Goal: Task Accomplishment & Management: Complete application form

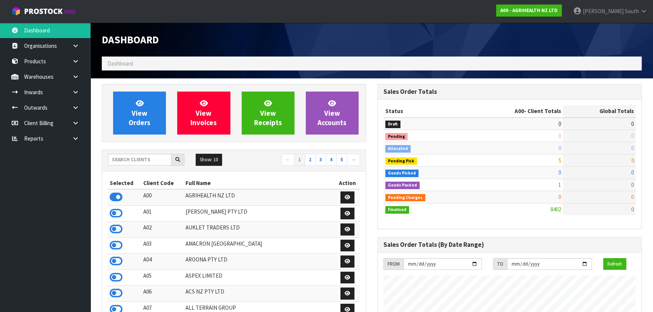
scroll to position [570, 275]
click at [139, 160] on input "text" at bounding box center [140, 160] width 64 height 12
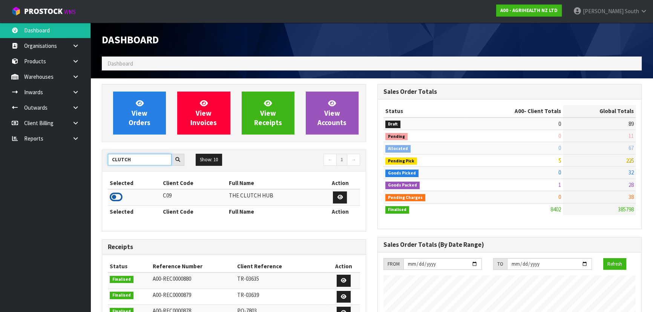
type input "CLUTCH"
click at [113, 196] on icon at bounding box center [116, 197] width 13 height 11
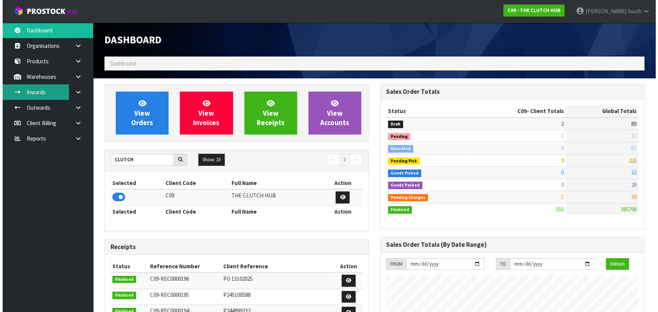
scroll to position [533, 275]
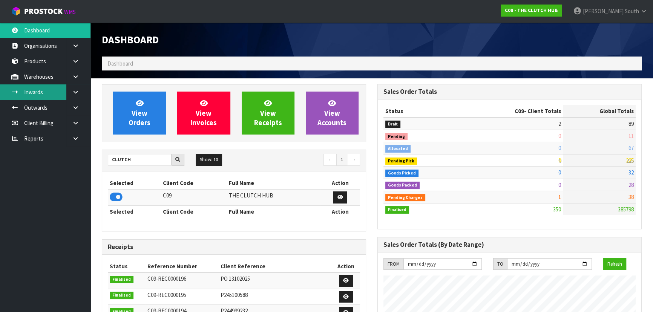
click at [64, 89] on link "Inwards" at bounding box center [45, 92] width 91 height 15
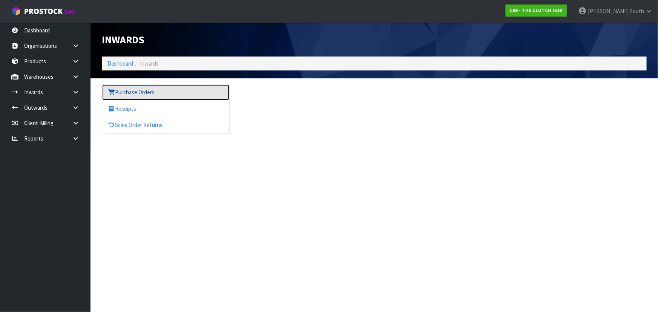
click at [118, 97] on link "Purchase Orders" at bounding box center [165, 92] width 127 height 15
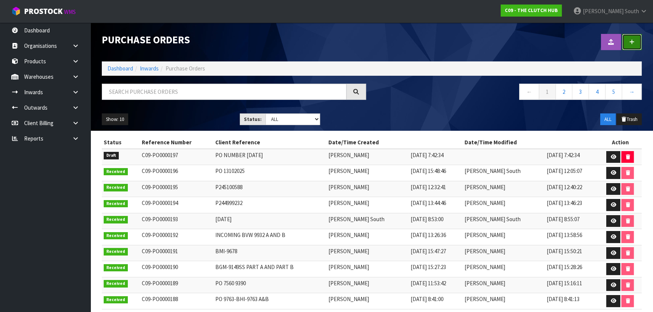
click at [622, 42] on link at bounding box center [632, 42] width 20 height 16
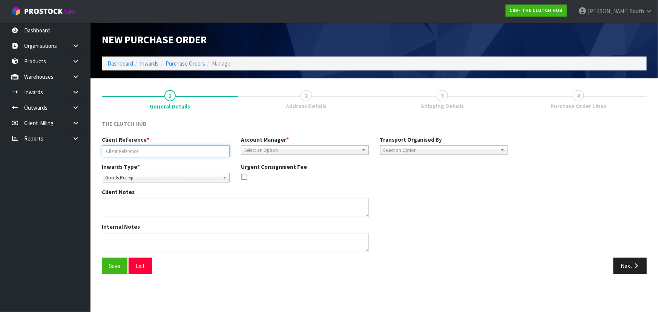
click at [147, 151] on input "text" at bounding box center [166, 152] width 128 height 12
paste input "PO 13102025"
type input "PO 13102025"
click at [317, 151] on span "Select an Option" at bounding box center [301, 150] width 114 height 9
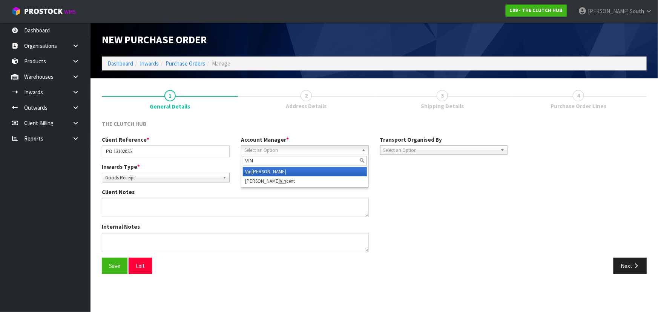
type input "VIN"
click at [301, 169] on li "Vin eeta Lingam" at bounding box center [305, 171] width 124 height 9
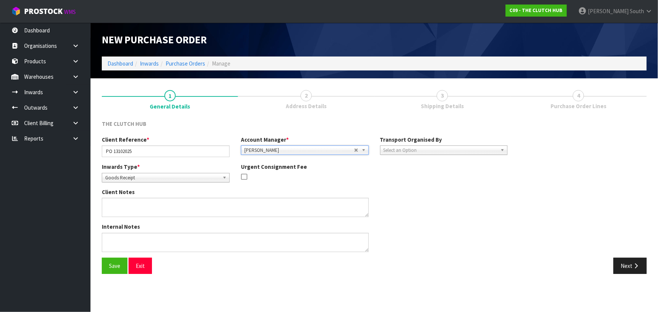
click at [437, 151] on span "Select an Option" at bounding box center [441, 150] width 114 height 9
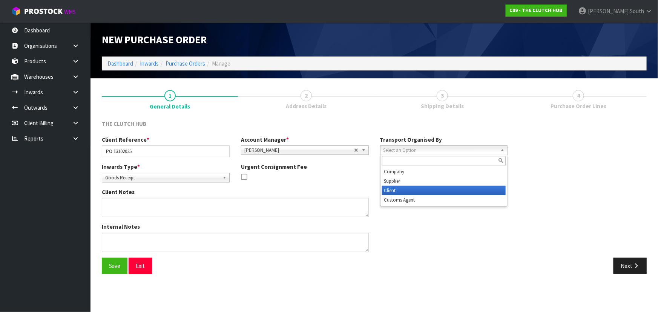
drag, startPoint x: 407, startPoint y: 190, endPoint x: 493, endPoint y: 165, distance: 89.6
click at [407, 190] on li "Client" at bounding box center [444, 190] width 124 height 9
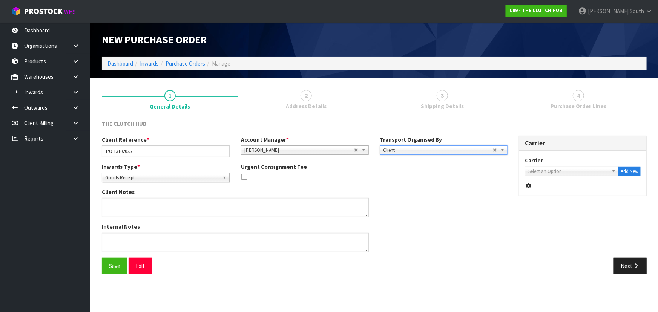
click at [536, 170] on span "Select an Option" at bounding box center [569, 171] width 80 height 9
type input "FE"
click at [541, 194] on li "FE DEX WORLD SERVICE CENTER - FEDEX WORLD SERVICE CENTER" at bounding box center [572, 195] width 90 height 15
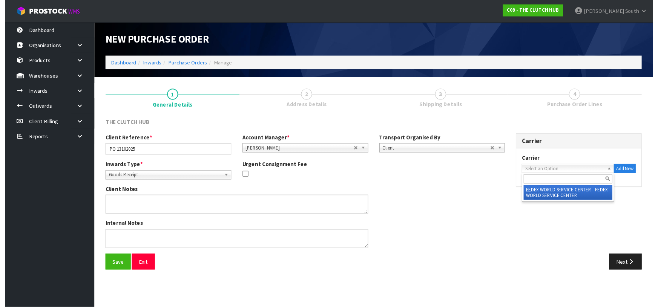
scroll to position [0, 17]
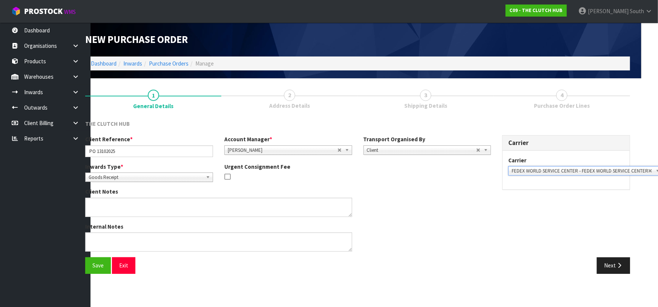
click at [479, 207] on div "Client Notes" at bounding box center [288, 205] width 417 height 35
click at [102, 268] on button "Save" at bounding box center [98, 266] width 26 height 16
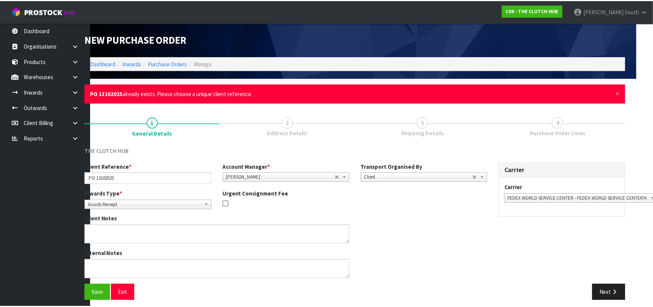
scroll to position [0, 0]
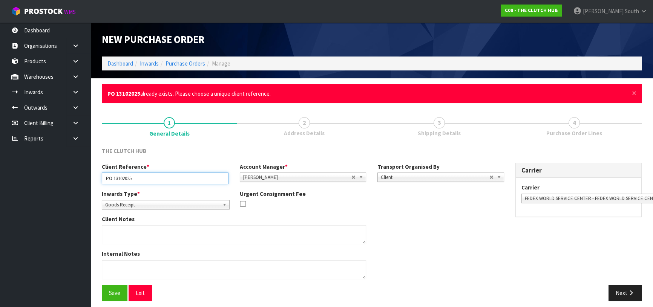
click at [154, 181] on input "PO 13102025" at bounding box center [165, 179] width 127 height 12
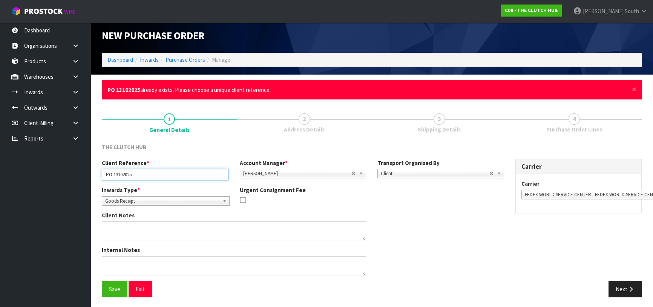
scroll to position [5, 0]
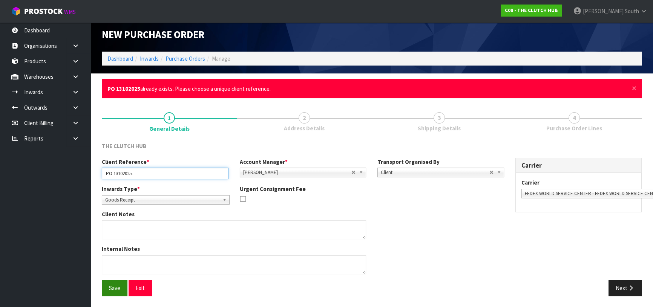
type input "PO 13102025."
click at [118, 284] on button "Save" at bounding box center [115, 288] width 26 height 16
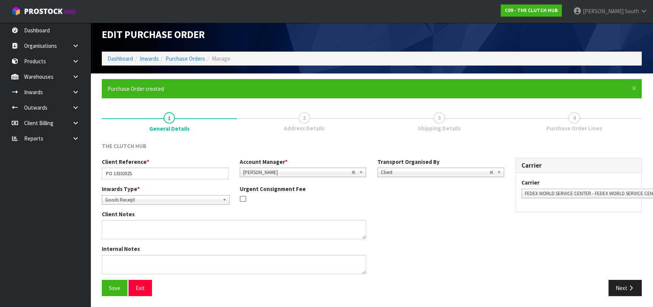
scroll to position [0, 0]
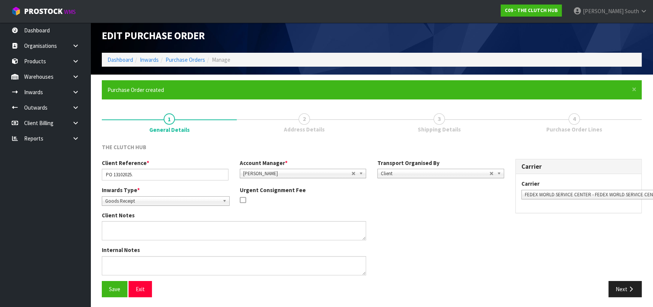
scroll to position [5, 0]
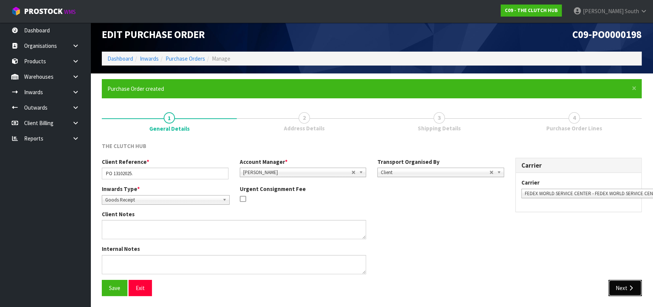
click at [618, 286] on button "Next" at bounding box center [625, 288] width 33 height 16
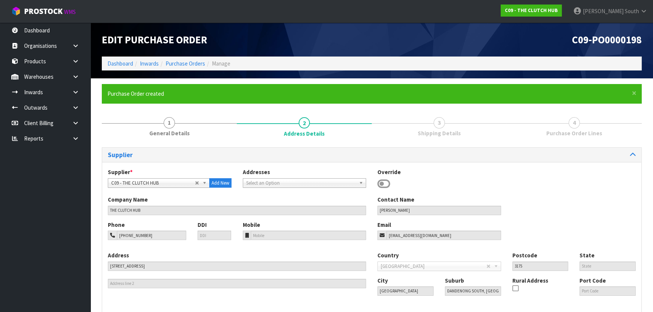
scroll to position [54, 0]
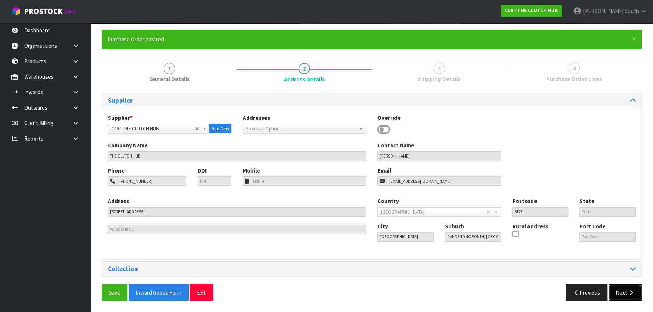
click at [630, 287] on button "Next" at bounding box center [625, 293] width 33 height 16
click at [631, 290] on icon "button" at bounding box center [631, 293] width 7 height 6
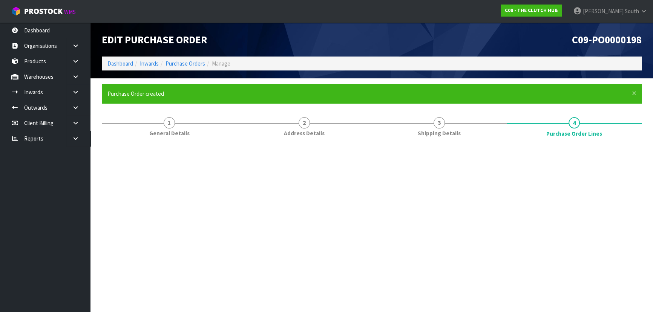
scroll to position [0, 0]
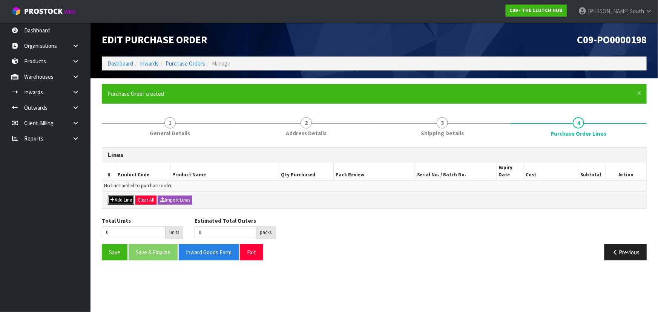
click at [122, 199] on button "Add Line" at bounding box center [121, 200] width 26 height 9
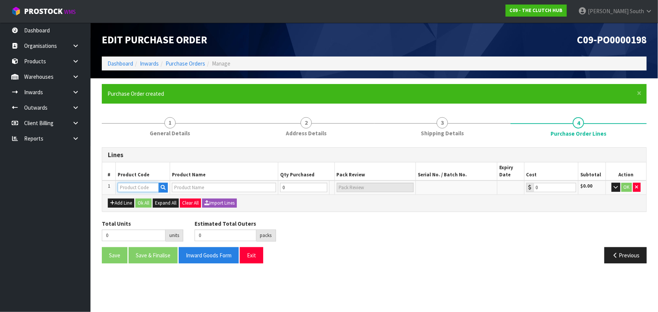
click at [131, 189] on input "text" at bounding box center [138, 187] width 41 height 9
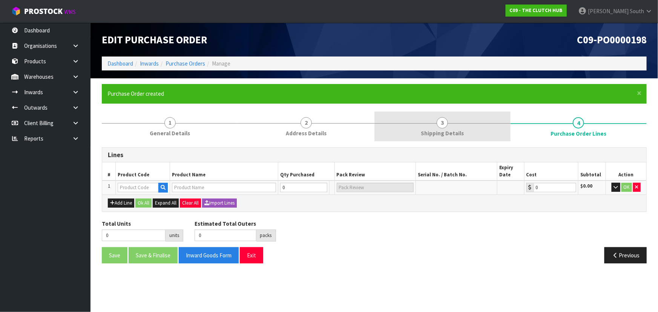
click at [418, 122] on link "3 Shipping Details" at bounding box center [443, 127] width 136 height 30
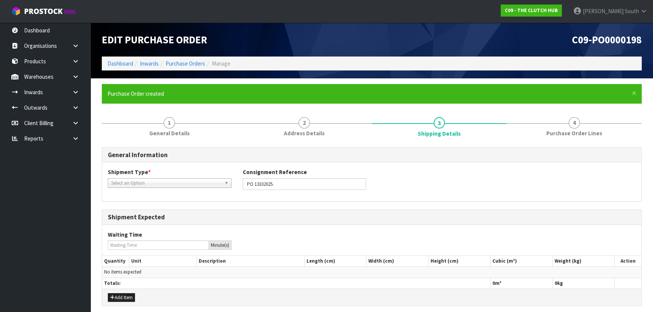
click at [135, 185] on span "Select an Option" at bounding box center [166, 183] width 110 height 9
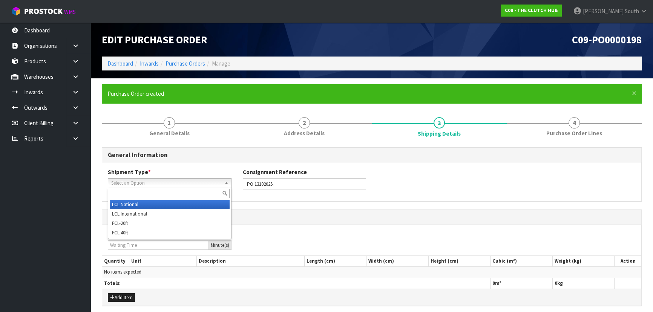
click at [137, 204] on li "LCL National" at bounding box center [170, 204] width 120 height 9
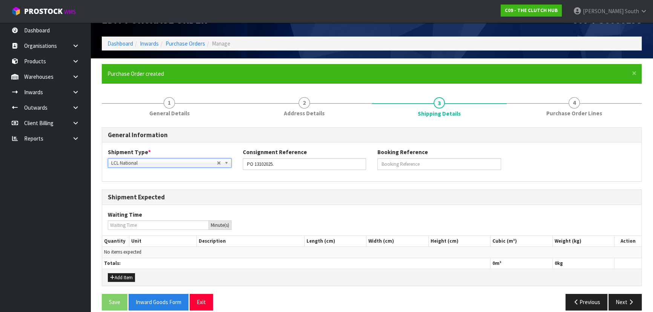
scroll to position [29, 0]
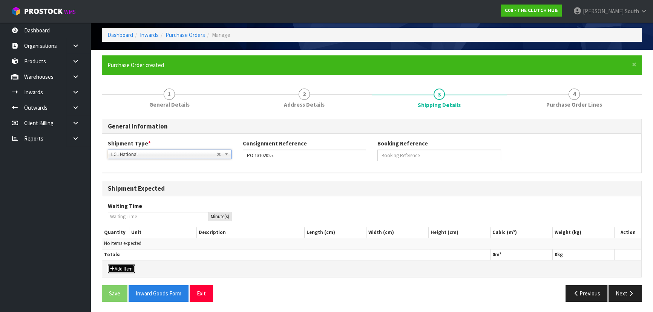
click at [126, 266] on button "Add Item" at bounding box center [121, 269] width 27 height 9
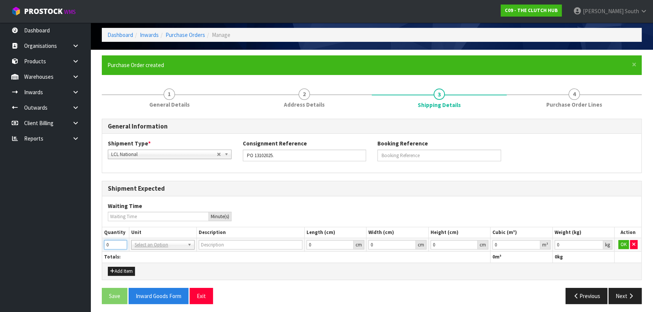
drag, startPoint x: 112, startPoint y: 244, endPoint x: 100, endPoint y: 243, distance: 12.1
click at [100, 243] on div "× Close Purchase Order created 1 General Details 2 Address Details 3 Shipping D…" at bounding box center [372, 182] width 552 height 255
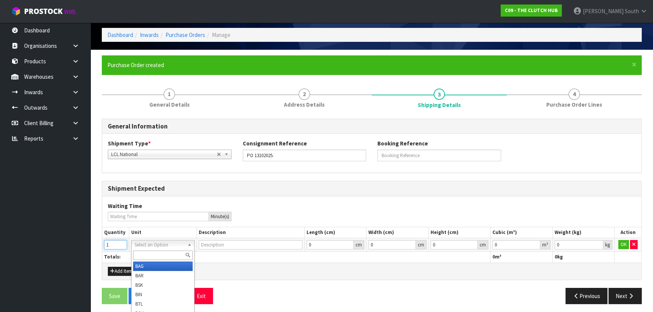
type input "1"
click at [157, 253] on input "text" at bounding box center [163, 255] width 60 height 9
type input "CTN"
type input "CARTON"
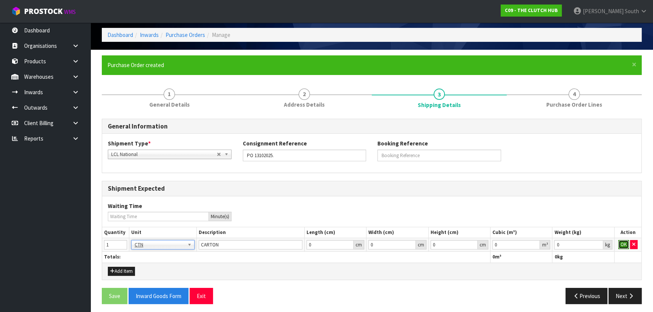
click at [622, 244] on button "OK" at bounding box center [624, 244] width 11 height 9
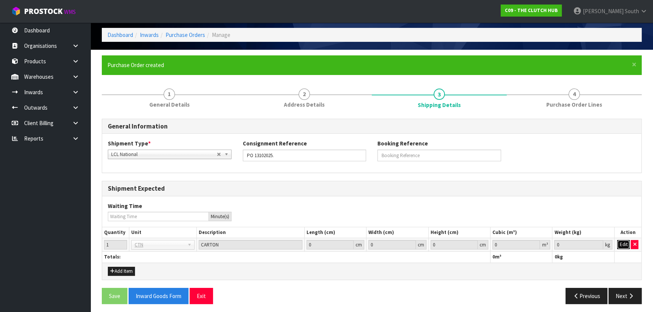
click at [619, 244] on button "Edit" at bounding box center [624, 244] width 12 height 9
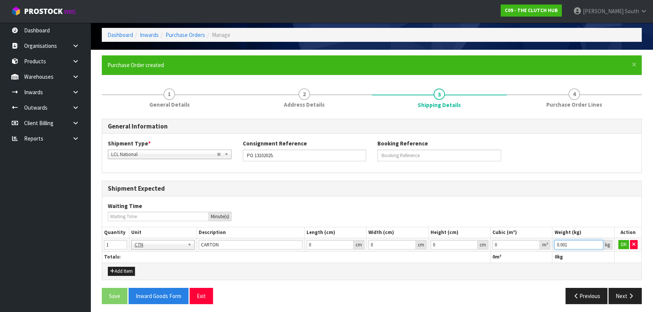
type input "0.001"
click at [599, 244] on input "0.001" at bounding box center [579, 244] width 49 height 9
type input "0.000001"
click at [536, 244] on input "0.000001" at bounding box center [517, 244] width 48 height 9
click at [624, 244] on button "OK" at bounding box center [624, 244] width 11 height 9
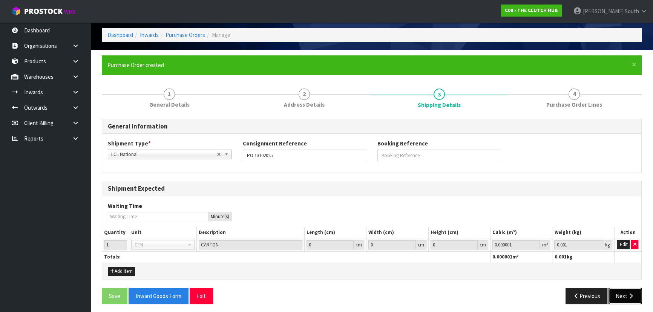
click at [616, 292] on button "Next" at bounding box center [625, 296] width 33 height 16
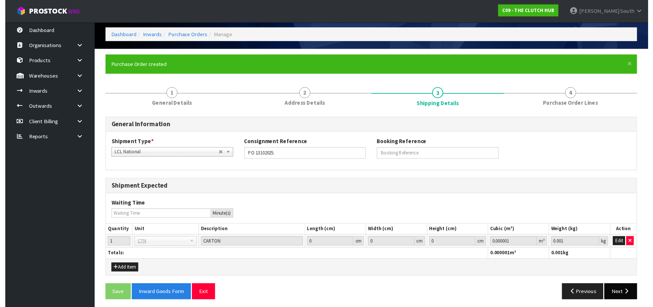
scroll to position [0, 0]
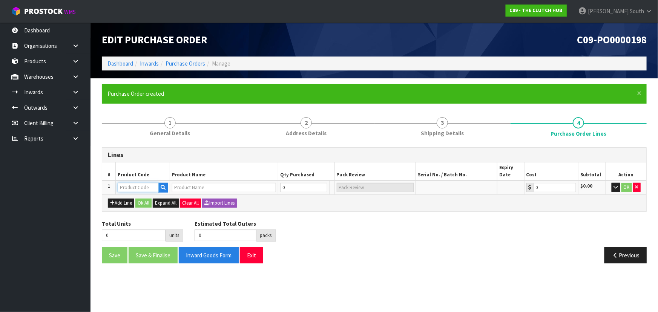
click at [142, 184] on input "text" at bounding box center [138, 187] width 41 height 9
type input "BTA-923"
click at [155, 197] on link "BTA-923 8" at bounding box center [148, 200] width 60 height 10
type input "BTA-9238"
type input "BLUSTEELE HEAVY DUTY CLUTCH KIT"
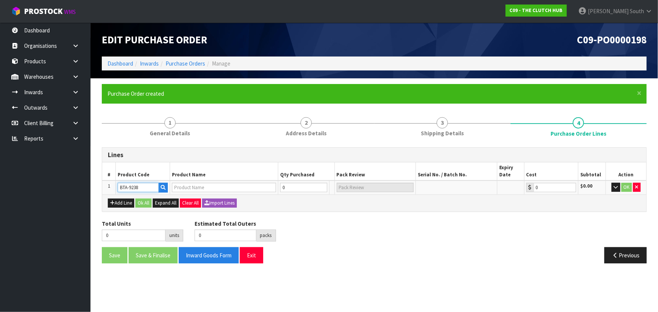
type input "0.00"
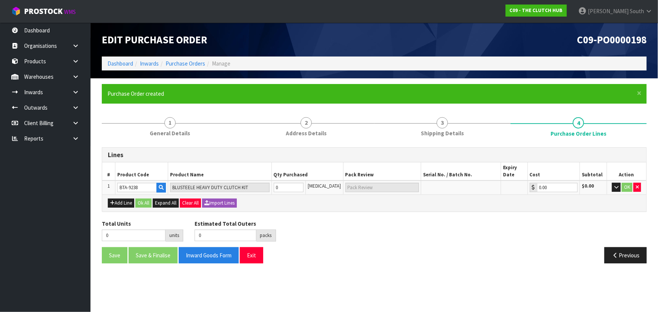
drag, startPoint x: 499, startPoint y: 257, endPoint x: 651, endPoint y: 197, distance: 162.7
click at [501, 257] on div "Previous" at bounding box center [514, 255] width 278 height 16
click at [240, 190] on tr "1 BTA-9238 BLUSTEELE HEAVY DUTY CLUTCH KIT 0 [MEDICAL_DATA] 0.00 $0.00 OK" at bounding box center [374, 188] width 544 height 14
type input "1"
type input "1 [MEDICAL_DATA]"
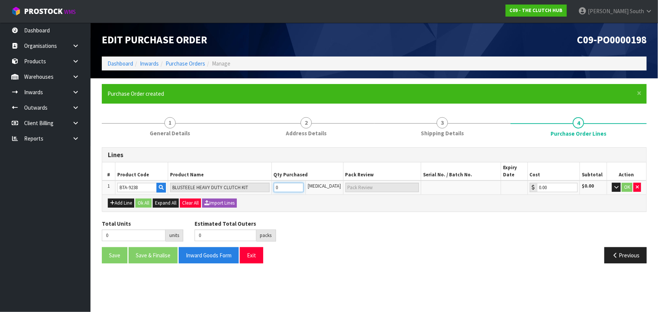
type input "1"
click at [629, 186] on button "OK" at bounding box center [627, 187] width 11 height 9
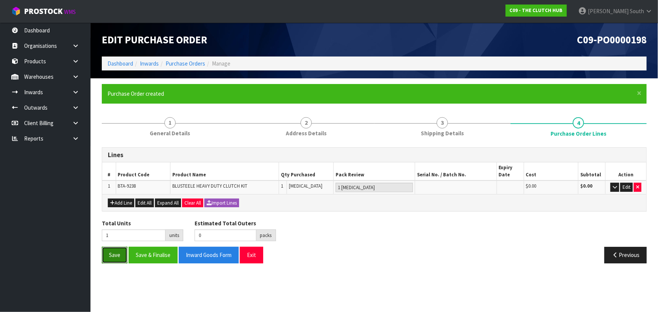
click at [109, 254] on button "Save" at bounding box center [115, 255] width 26 height 16
click at [151, 256] on button "Save & Finalise" at bounding box center [153, 255] width 49 height 16
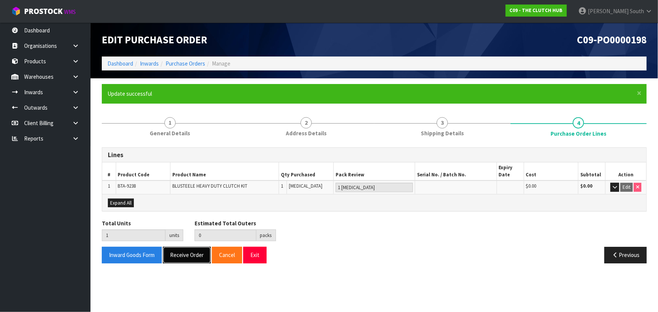
click at [187, 253] on button "Receive Order" at bounding box center [187, 255] width 48 height 16
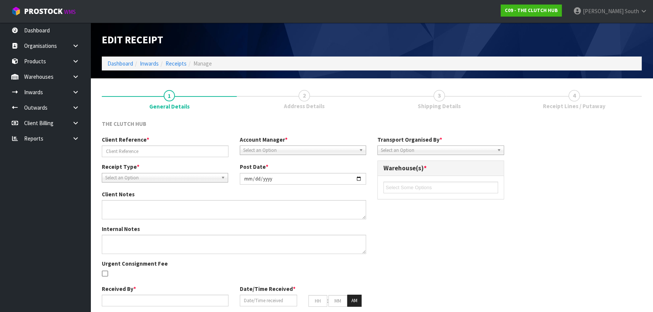
type input "PO 13102025."
type input "[DATE]"
type input "[PERSON_NAME] South"
type input "[DATE]"
type input "11"
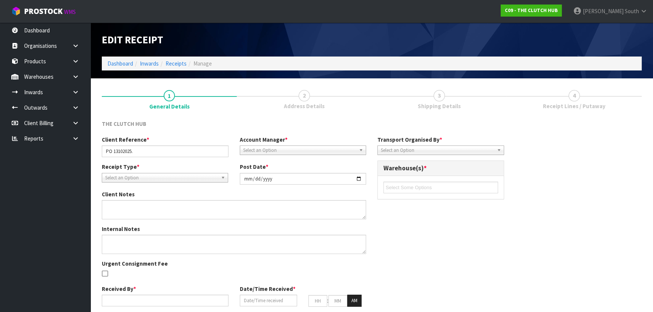
type input "27"
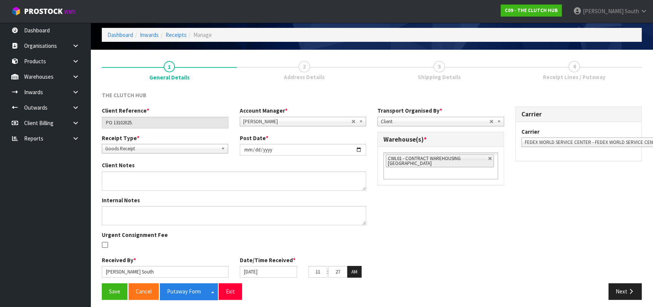
scroll to position [32, 0]
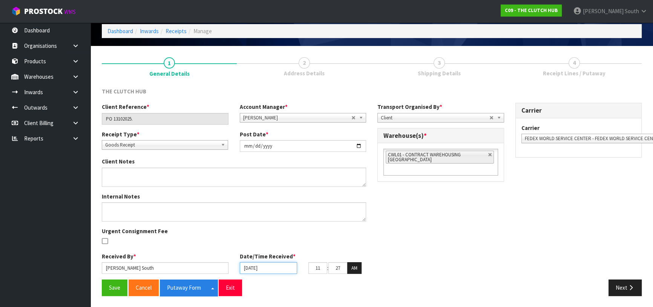
click at [275, 265] on input "[DATE]" at bounding box center [269, 269] width 58 height 12
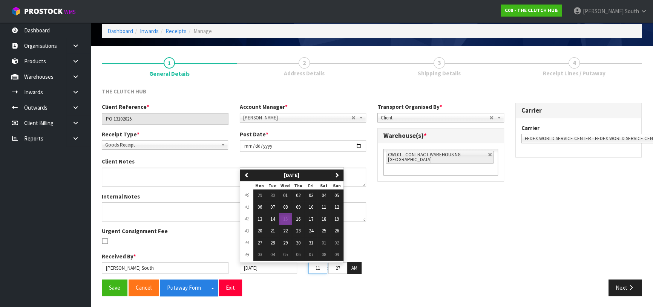
click at [323, 269] on input "11" at bounding box center [318, 269] width 19 height 12
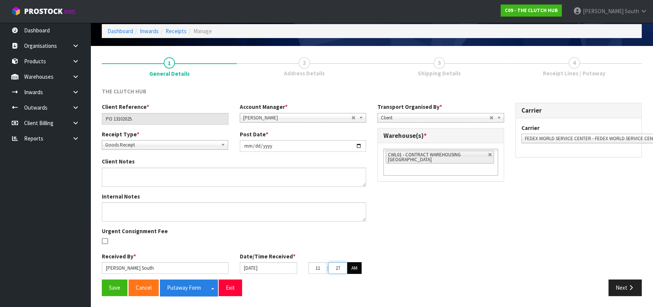
drag, startPoint x: 335, startPoint y: 270, endPoint x: 354, endPoint y: 269, distance: 18.5
click at [354, 269] on tr "11 : 27 : 55 AM" at bounding box center [335, 269] width 53 height 12
type input "20"
click at [545, 260] on div "Client Reference * PO 13102025. Account Manager * [PERSON_NAME] [PERSON_NAME] […" at bounding box center [372, 191] width 552 height 177
click at [489, 155] on link at bounding box center [490, 155] width 5 height 5
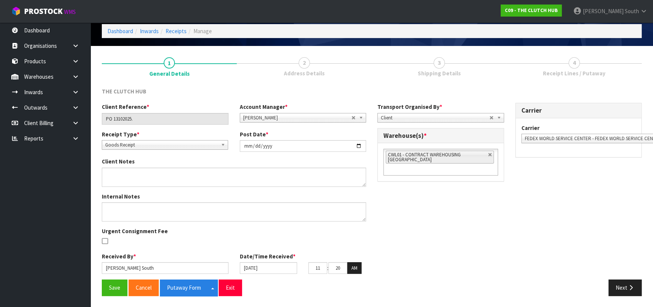
type input "Select Some Options"
click at [488, 155] on ul at bounding box center [441, 155] width 115 height 12
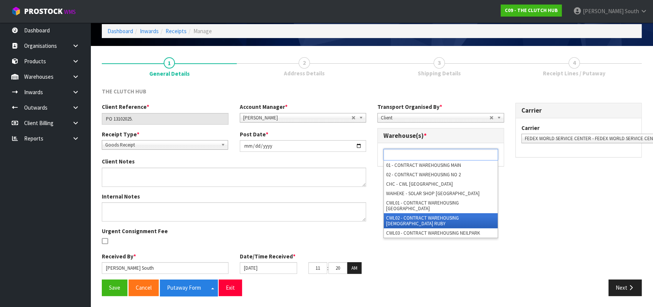
click at [458, 214] on li "CWL02 - CONTRACT WAREHOUSING [DEMOGRAPHIC_DATA] RUBY" at bounding box center [441, 221] width 114 height 15
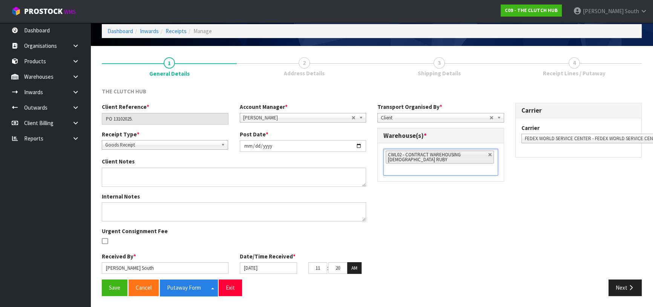
click at [467, 213] on div "Client Reference * PO 13102025. Account Manager * [PERSON_NAME] [PERSON_NAME] […" at bounding box center [372, 191] width 552 height 177
drag, startPoint x: 332, startPoint y: 268, endPoint x: 473, endPoint y: 261, distance: 140.9
click at [470, 262] on div "Client Reference * PO 13102025. Account Manager * [PERSON_NAME] [PERSON_NAME] […" at bounding box center [372, 191] width 552 height 177
type input "15"
drag, startPoint x: 486, startPoint y: 225, endPoint x: 480, endPoint y: 251, distance: 26.8
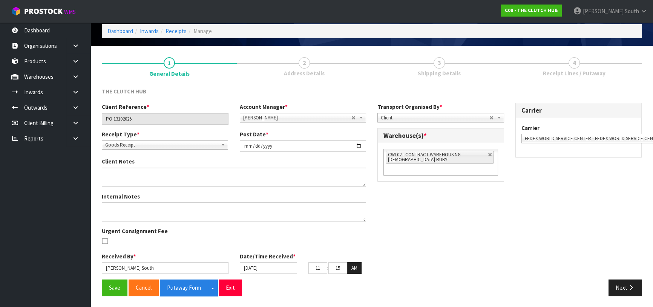
click at [484, 245] on div "Client Reference * PO 13102025. Account Manager * [PERSON_NAME] [PERSON_NAME] […" at bounding box center [372, 191] width 552 height 177
click at [121, 287] on button "Save" at bounding box center [115, 288] width 26 height 16
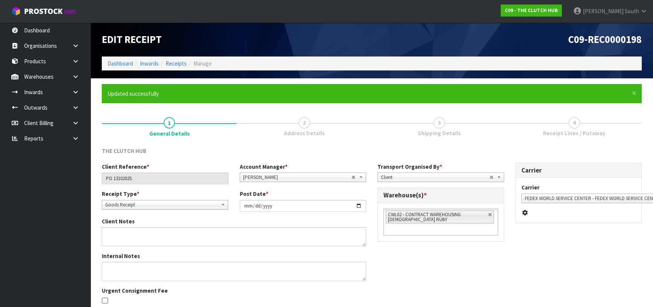
scroll to position [60, 0]
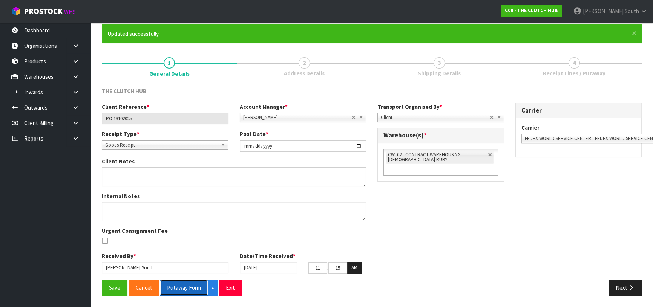
click at [166, 289] on button "Putaway Form" at bounding box center [184, 288] width 48 height 16
click at [621, 283] on button "Next" at bounding box center [625, 288] width 33 height 16
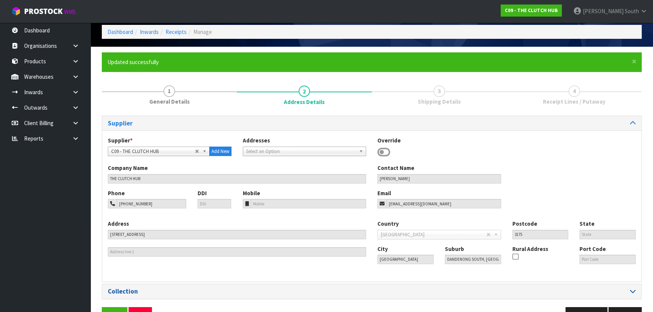
scroll to position [54, 0]
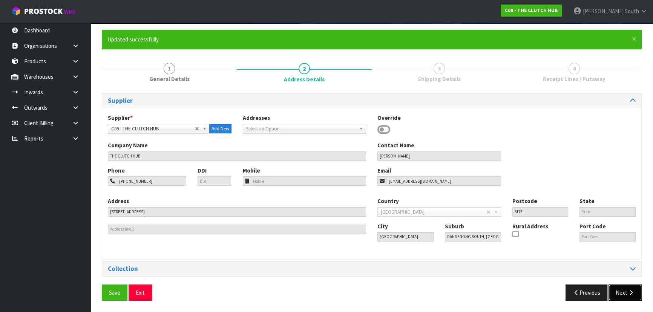
click at [615, 295] on button "Next" at bounding box center [625, 293] width 33 height 16
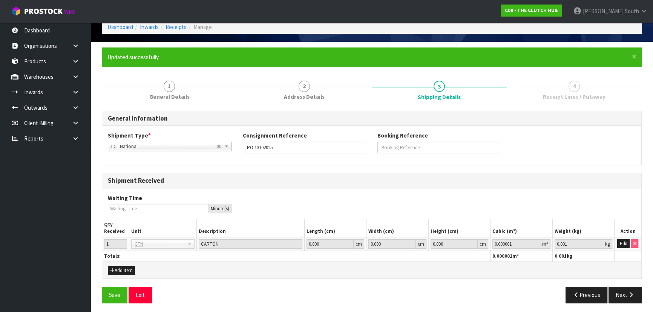
scroll to position [38, 0]
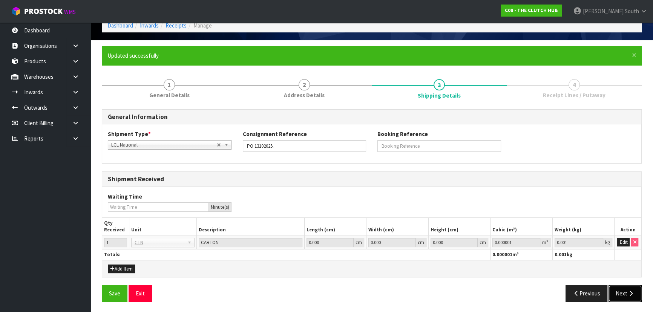
click at [622, 293] on button "Next" at bounding box center [625, 294] width 33 height 16
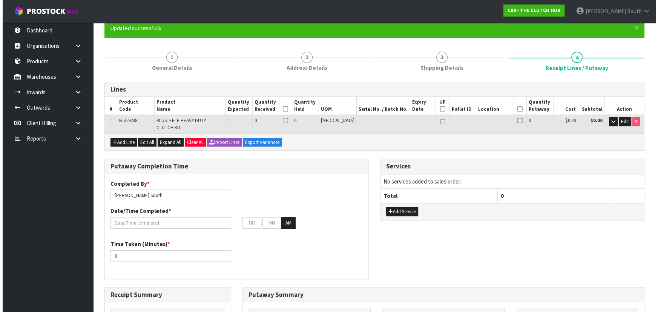
scroll to position [68, 0]
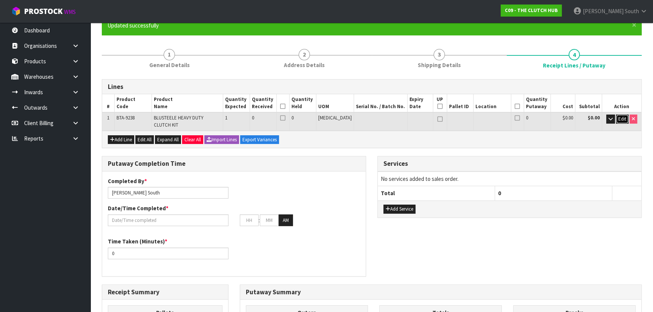
click at [621, 117] on span "Edit" at bounding box center [623, 119] width 8 height 6
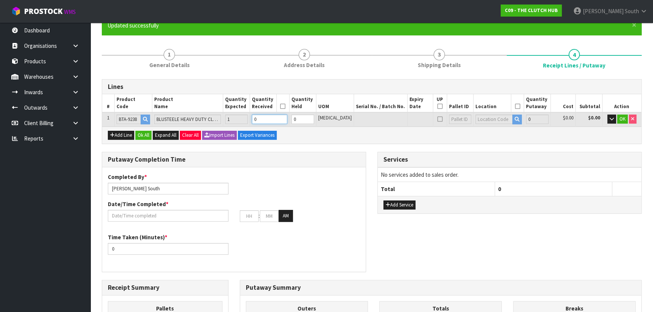
click at [228, 120] on tr "1 BTA-9238 BLUSTEELE HEAVY DUTY CLUTCH KIT 1 0 0 [MEDICAL_DATA] 0 $0.00 $0.00 OK" at bounding box center [371, 119] width 539 height 14
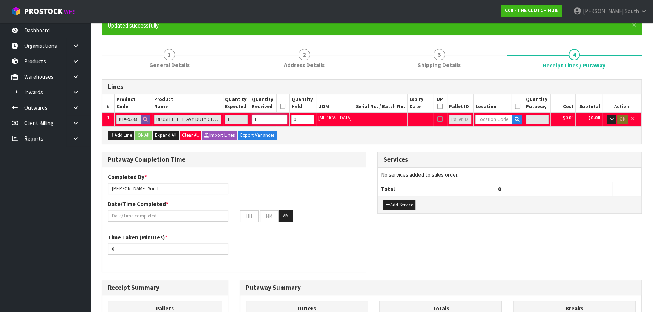
type input "1"
click at [478, 119] on input "text" at bounding box center [494, 119] width 37 height 9
click at [612, 118] on icon "button" at bounding box center [612, 119] width 4 height 5
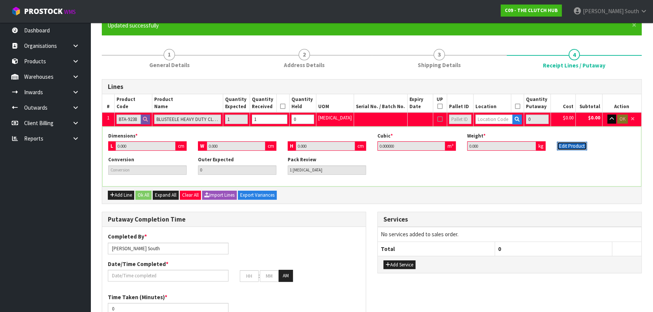
click at [560, 147] on button "Edit Product" at bounding box center [572, 146] width 30 height 9
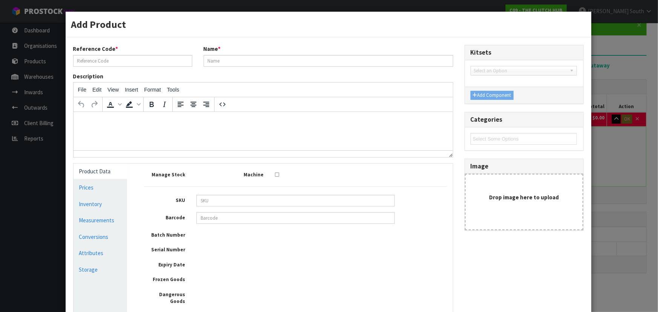
type input "BTA-9238"
type input "BLUSTEELE HEAVY DUTY CLUTCH KIT"
click at [86, 219] on link "Measurements" at bounding box center [101, 220] width 54 height 15
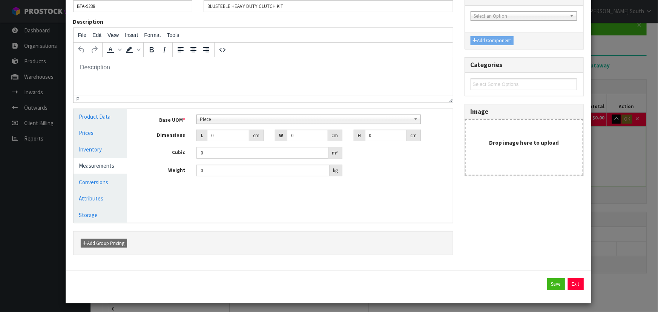
scroll to position [57, 0]
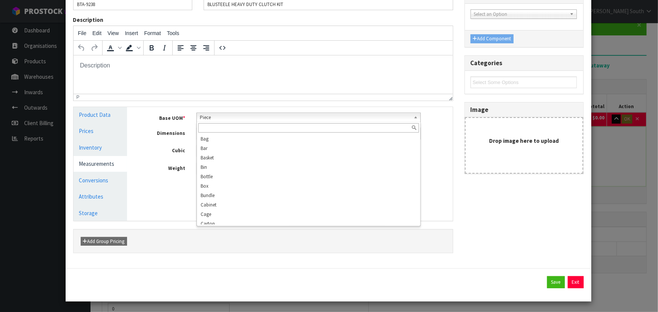
click at [226, 114] on span "Piece" at bounding box center [305, 117] width 211 height 9
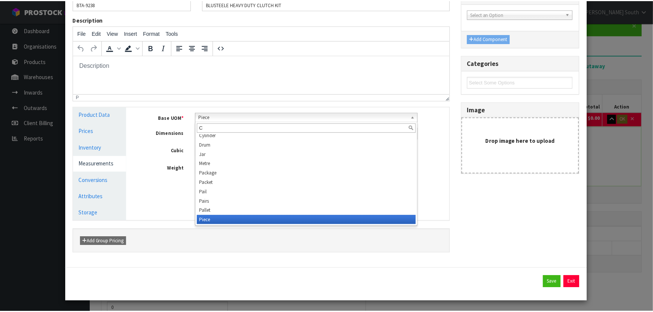
scroll to position [0, 0]
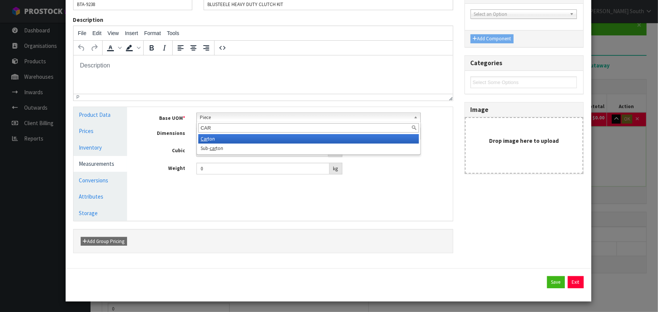
type input "CAR"
click at [212, 138] on li "Car ton" at bounding box center [308, 138] width 221 height 9
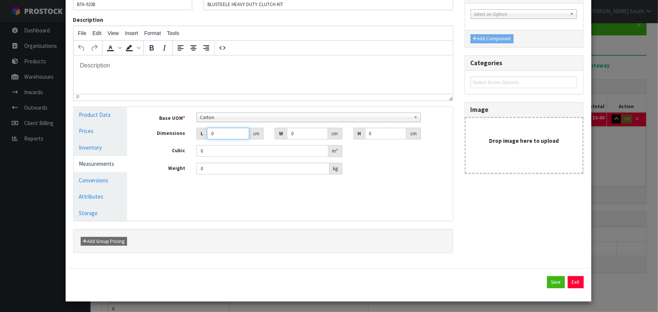
drag, startPoint x: 217, startPoint y: 133, endPoint x: 189, endPoint y: 134, distance: 28.0
click at [191, 134] on div "L 0 cm" at bounding box center [230, 134] width 78 height 12
type input "0.000001"
type input "40"
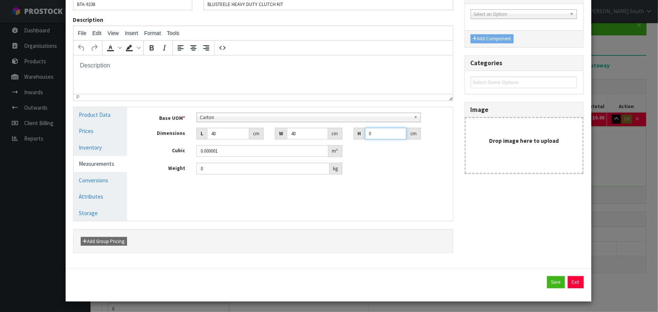
type input "1"
type input "0.0016"
type input "15"
type input "0.024"
type input "15"
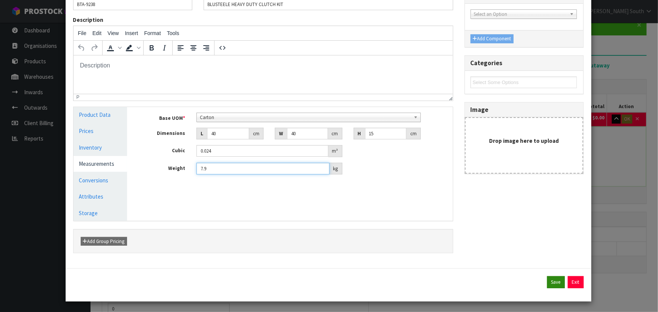
type input "7.9"
click at [552, 282] on button "Save" at bounding box center [556, 283] width 18 height 12
type input "1"
type input "0.024"
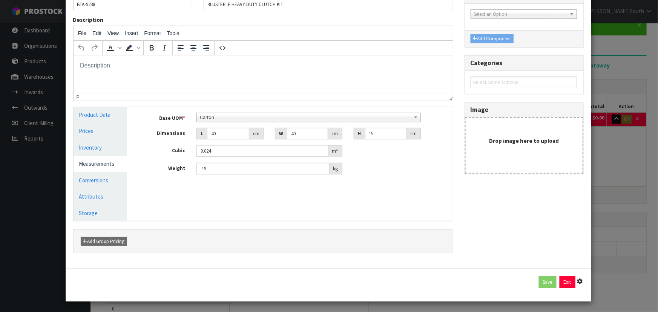
type input "7.9"
type input "40"
type input "15"
type input "0.024"
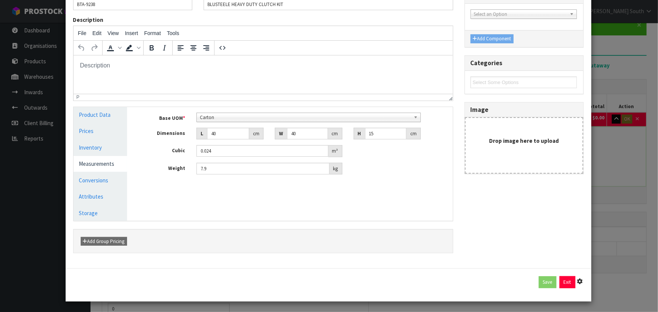
type input "7.9"
type input "1 [MEDICAL_DATA] x CTN"
type input "1 CTN"
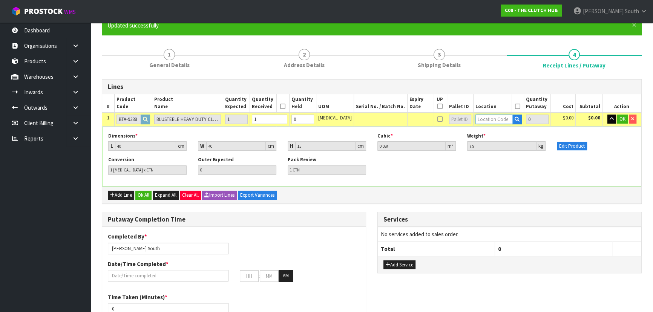
click at [484, 121] on input "text" at bounding box center [494, 119] width 37 height 9
type input "1"
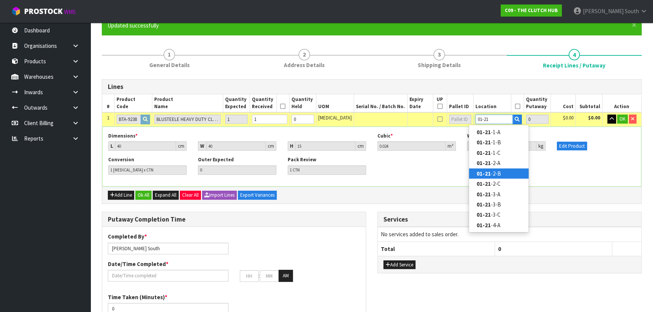
type input "01-21"
click at [507, 174] on link "01-21 -2-B" at bounding box center [499, 174] width 60 height 10
type input "1"
type input "01-21-2-B"
type input "1"
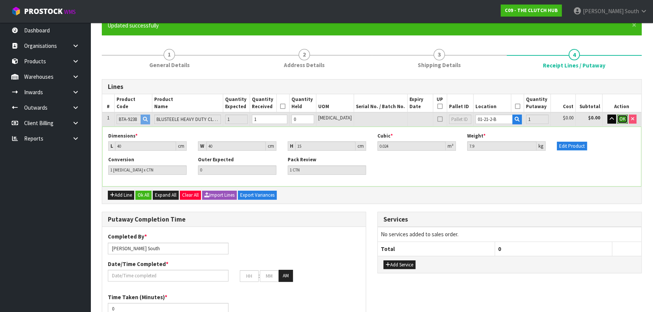
click at [621, 120] on span "OK" at bounding box center [623, 119] width 6 height 6
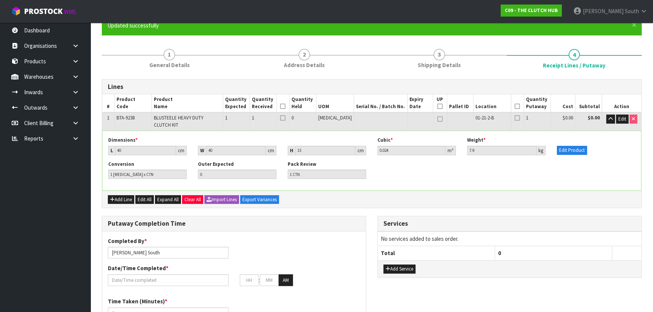
click at [515, 106] on icon at bounding box center [517, 106] width 5 height 0
click at [286, 106] on icon at bounding box center [282, 106] width 5 height 0
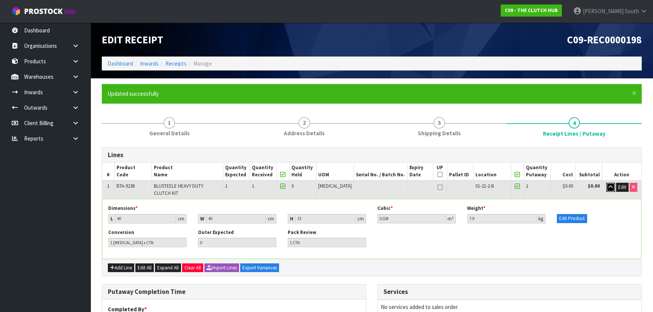
click at [609, 188] on icon "button" at bounding box center [611, 187] width 4 height 5
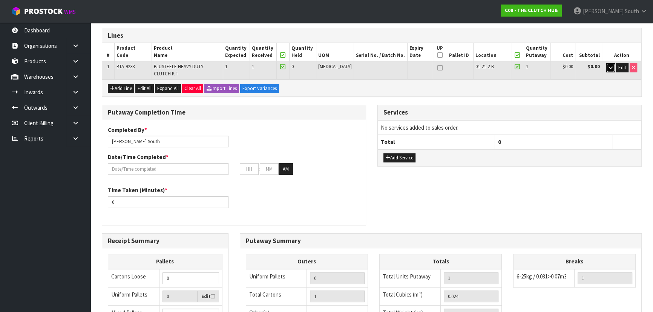
scroll to position [171, 0]
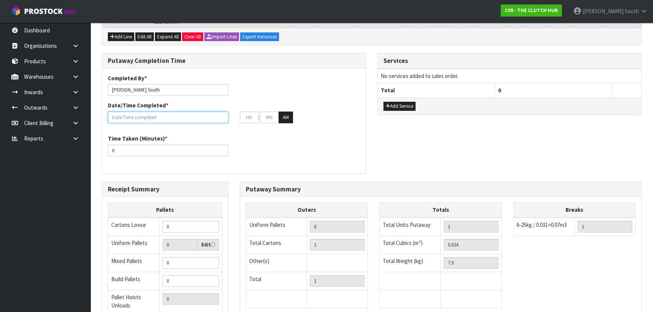
click at [160, 114] on input "text" at bounding box center [168, 118] width 121 height 12
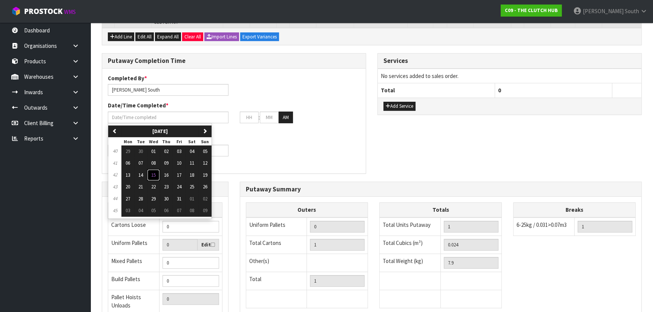
click at [153, 172] on span "15" at bounding box center [153, 175] width 5 height 6
type input "[DATE]"
type input "12"
type input "00"
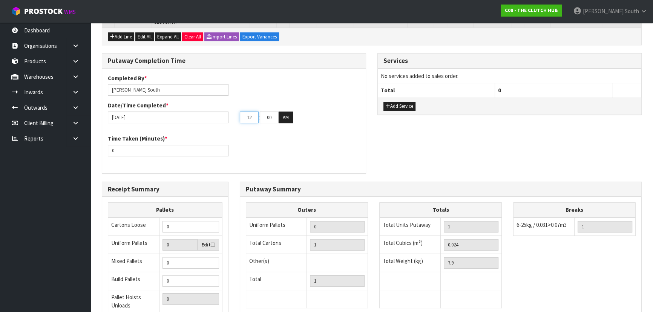
drag, startPoint x: 255, startPoint y: 112, endPoint x: 170, endPoint y: 115, distance: 85.3
click at [170, 115] on div "[DATE] 12 : 00 : 00 AM" at bounding box center [234, 118] width 264 height 12
type input "11"
drag, startPoint x: 282, startPoint y: 115, endPoint x: 313, endPoint y: 121, distance: 31.3
click at [312, 121] on div "Completed By * [PERSON_NAME] Date/Time Completed * [DATE] 11 : 00 : 00 AM" at bounding box center [234, 101] width 264 height 55
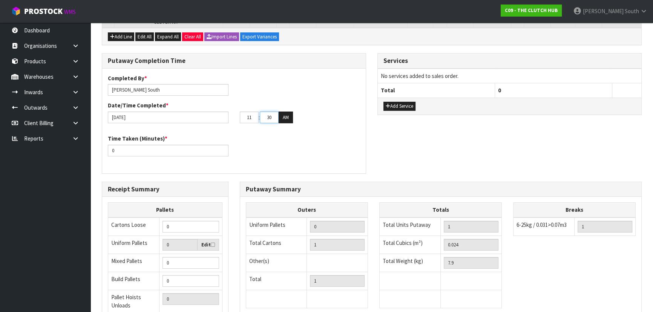
type input "30"
click at [309, 138] on div "Time Taken (Minutes) * 0" at bounding box center [234, 148] width 264 height 27
drag, startPoint x: 165, startPoint y: 141, endPoint x: 57, endPoint y: 141, distance: 108.3
type input "15"
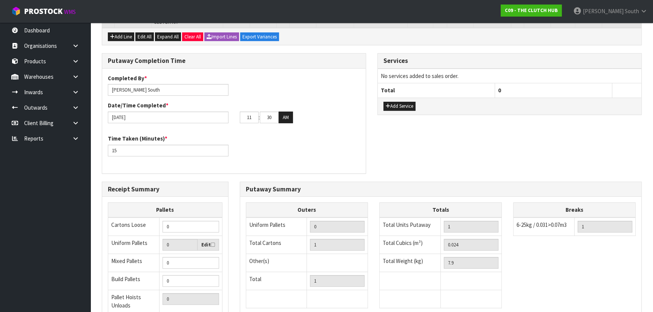
click at [336, 155] on div "Time Taken (Minutes) * 15" at bounding box center [234, 148] width 264 height 27
click at [530, 164] on div "Putaway Completion Time Completed By * [PERSON_NAME] Date/Time Completed * [DAT…" at bounding box center [372, 117] width 552 height 128
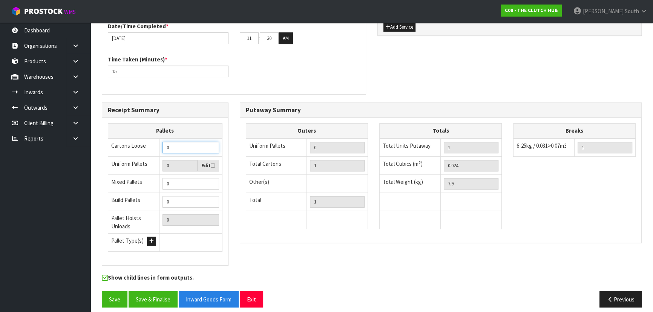
drag, startPoint x: 186, startPoint y: 140, endPoint x: 116, endPoint y: 141, distance: 70.6
click at [116, 141] on tr "Cartons Loose 0" at bounding box center [165, 147] width 114 height 18
type input "1"
click at [276, 226] on div "Outers Uniform Pallets 0 Total Cartons 1 Other(s) Bag x 0 Bar x 0 Basket x 0 Bi…" at bounding box center [307, 180] width 123 height 114
click at [147, 293] on button "Save & Finalise" at bounding box center [153, 300] width 49 height 16
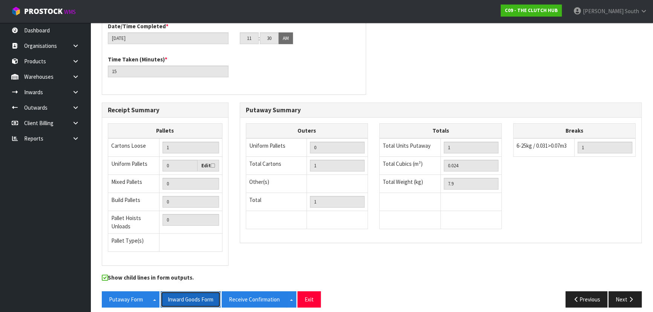
click at [180, 292] on button "Inward Goods Form" at bounding box center [191, 300] width 60 height 16
click at [557, 72] on div "Putaway Completion Time Completed By * [PERSON_NAME] Date/Time Completed * [DAT…" at bounding box center [372, 38] width 552 height 128
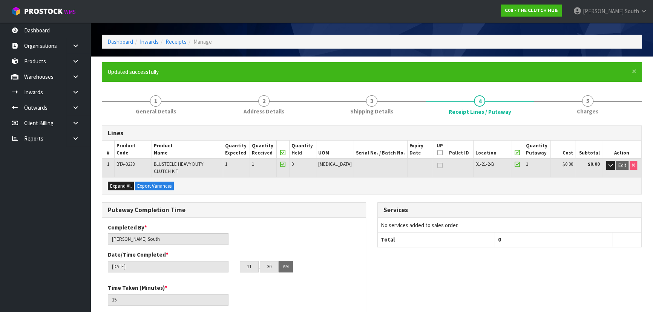
scroll to position [0, 0]
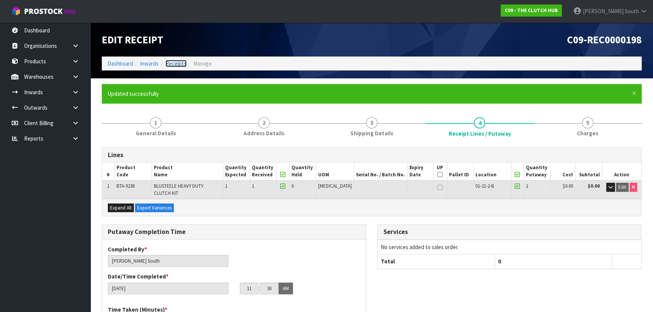
click at [172, 64] on link "Receipts" at bounding box center [176, 63] width 21 height 7
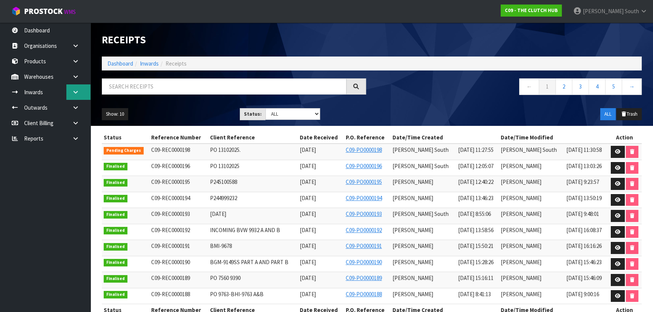
click at [81, 91] on link at bounding box center [78, 92] width 24 height 15
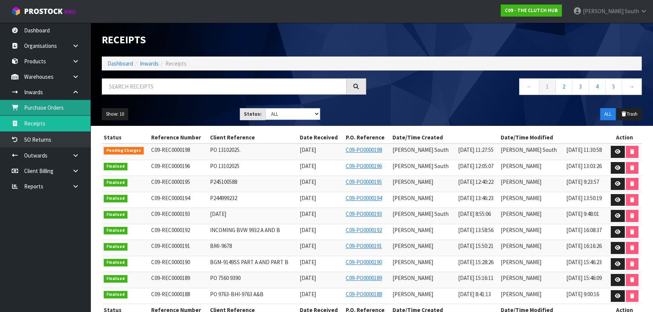
click at [49, 112] on link "Purchase Orders" at bounding box center [45, 107] width 91 height 15
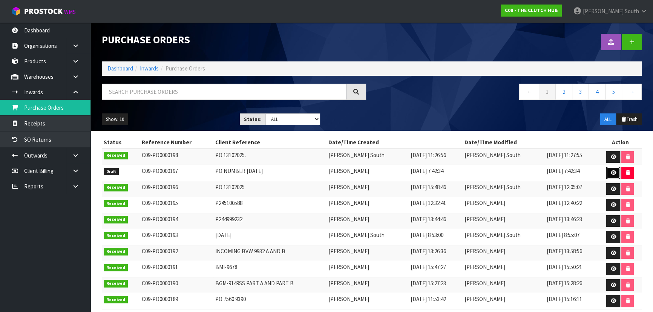
click at [611, 172] on icon at bounding box center [614, 173] width 6 height 5
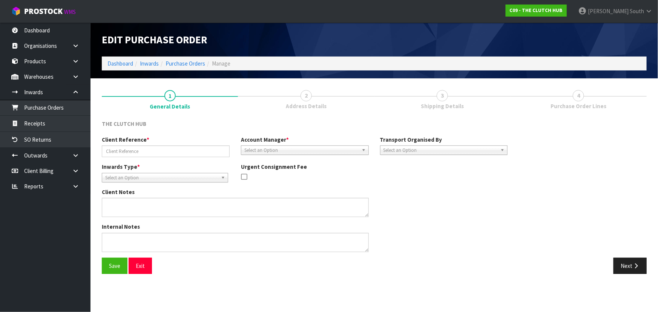
type input "PO NUMBER [DATE]"
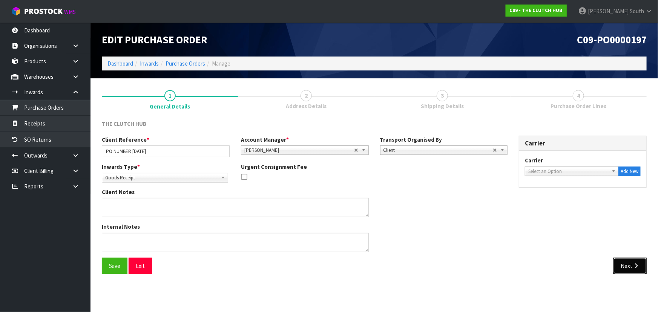
click at [629, 266] on button "Next" at bounding box center [630, 266] width 33 height 16
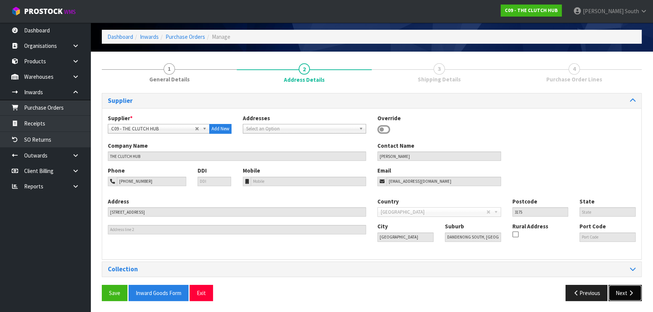
click at [634, 294] on icon "button" at bounding box center [631, 293] width 7 height 6
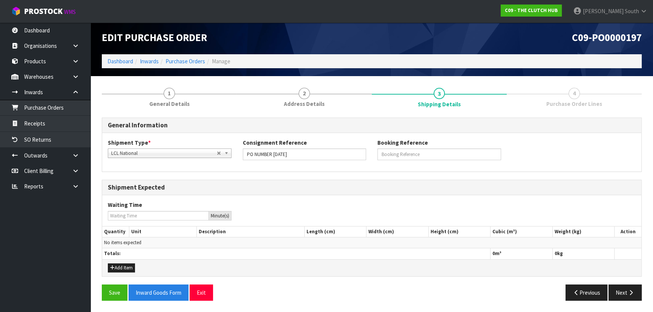
scroll to position [2, 0]
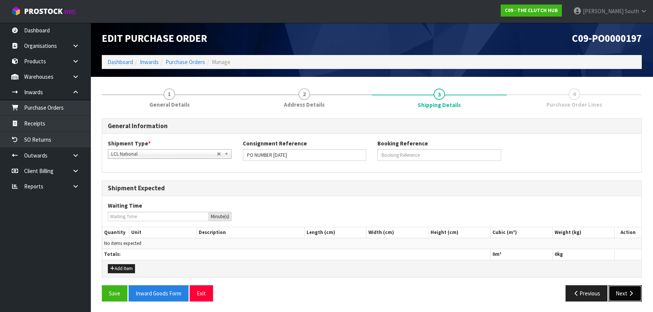
click at [622, 289] on button "Next" at bounding box center [625, 294] width 33 height 16
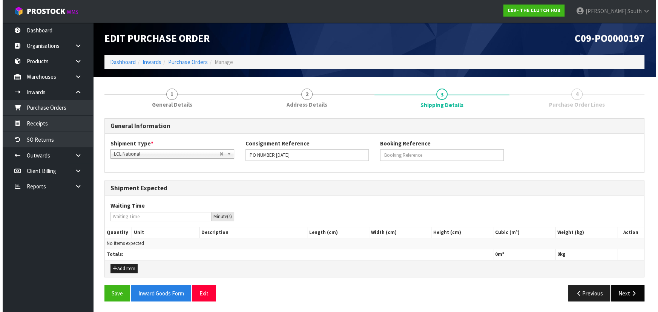
scroll to position [0, 0]
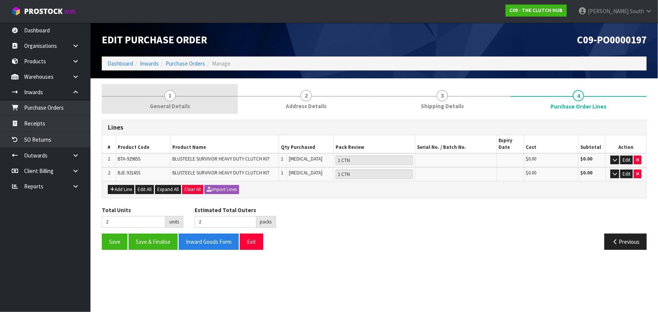
click at [184, 106] on span "General Details" at bounding box center [170, 106] width 40 height 8
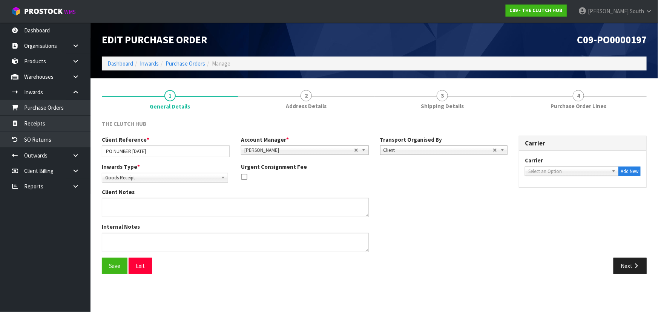
click at [543, 168] on span "Select an Option" at bounding box center [569, 171] width 80 height 9
type input "fed"
drag, startPoint x: 550, startPoint y: 192, endPoint x: 527, endPoint y: 171, distance: 30.7
click at [551, 192] on li "FED EX WORLD SERVICE CENTER - FEDEX WORLD SERVICE CENTER" at bounding box center [572, 195] width 90 height 15
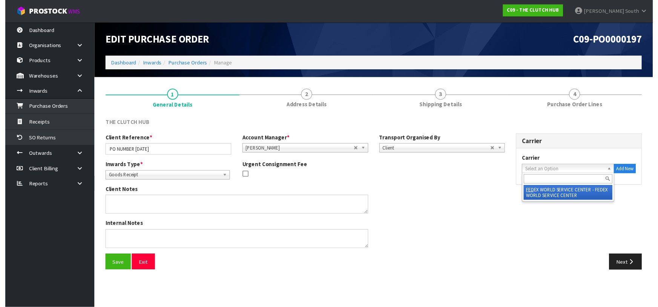
scroll to position [0, 17]
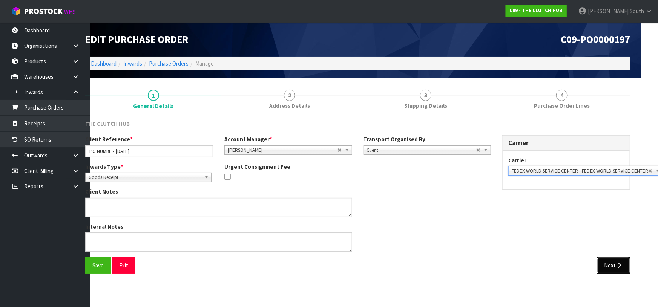
click at [622, 264] on icon "button" at bounding box center [619, 266] width 7 height 6
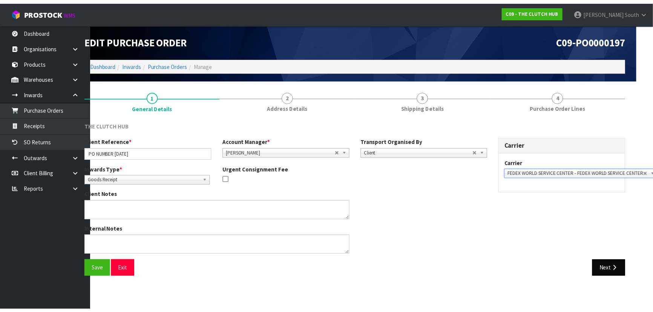
scroll to position [0, 0]
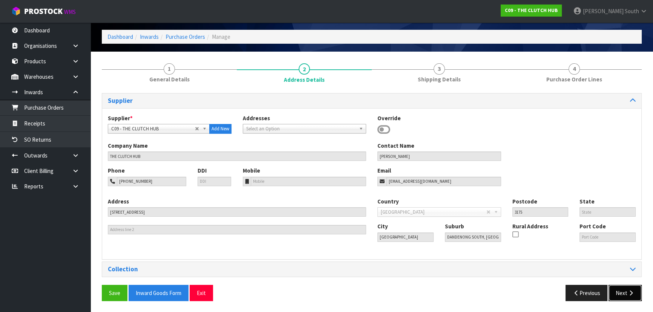
click at [616, 287] on button "Next" at bounding box center [625, 293] width 33 height 16
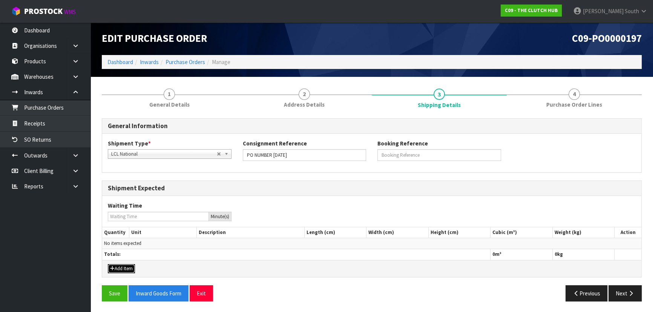
click at [118, 269] on button "Add Item" at bounding box center [121, 268] width 27 height 9
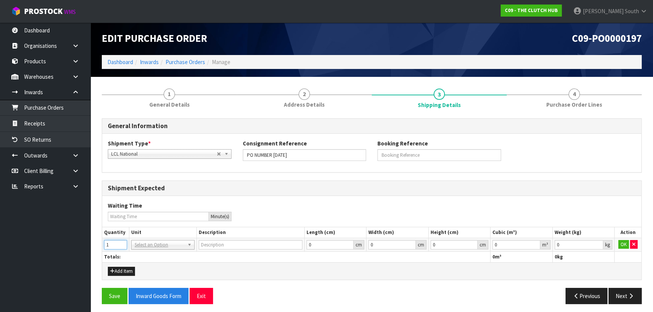
click at [118, 241] on input "1" at bounding box center [115, 244] width 23 height 9
click at [126, 241] on input "1" at bounding box center [115, 244] width 23 height 9
type input "2"
click at [123, 242] on input "2" at bounding box center [115, 244] width 23 height 9
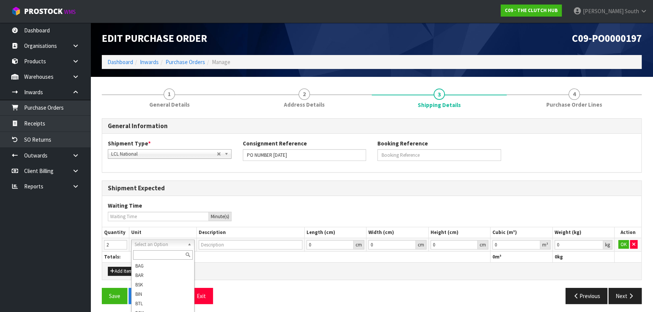
click at [152, 254] on input "text" at bounding box center [163, 254] width 60 height 9
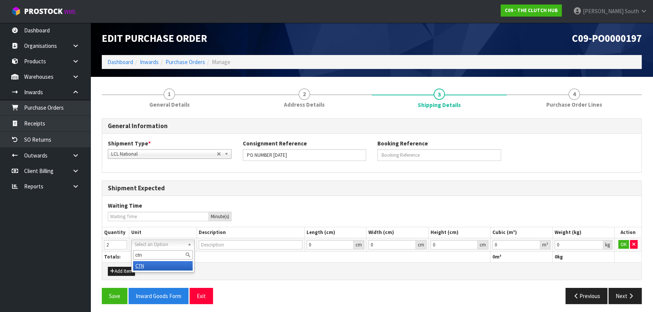
type input "ctn"
type input "CARTON"
type input "0.001"
click at [598, 243] on input "0.001" at bounding box center [579, 244] width 49 height 9
type input "0.000001"
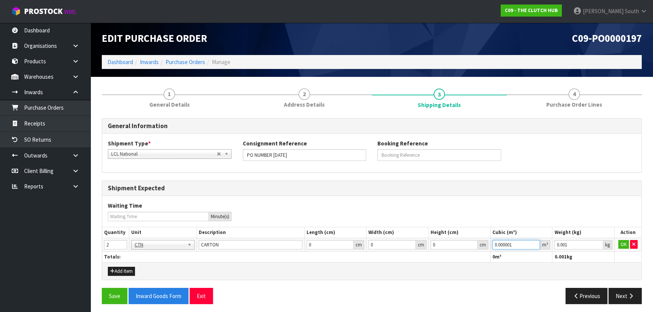
click at [537, 243] on input "0.000001" at bounding box center [517, 244] width 48 height 9
click at [625, 244] on button "OK" at bounding box center [624, 244] width 11 height 9
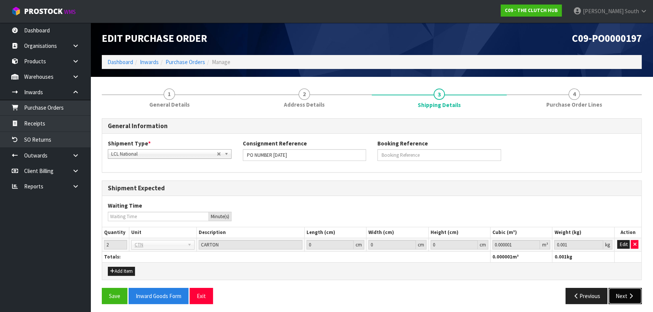
click at [625, 301] on button "Next" at bounding box center [625, 296] width 33 height 16
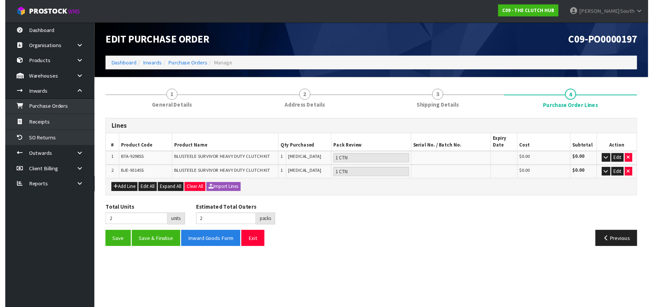
scroll to position [0, 0]
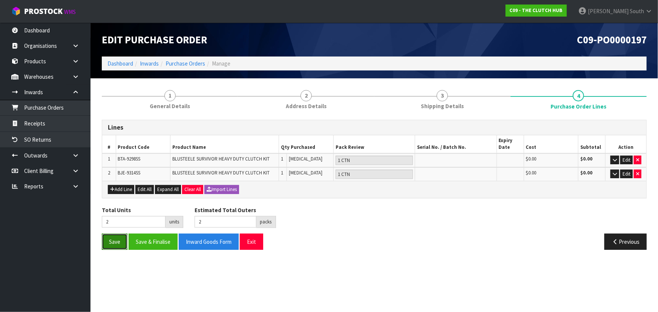
click at [103, 245] on button "Save" at bounding box center [115, 242] width 26 height 16
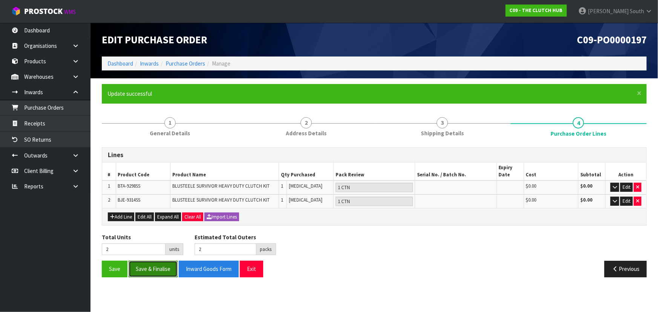
click at [152, 269] on button "Save & Finalise" at bounding box center [153, 269] width 49 height 16
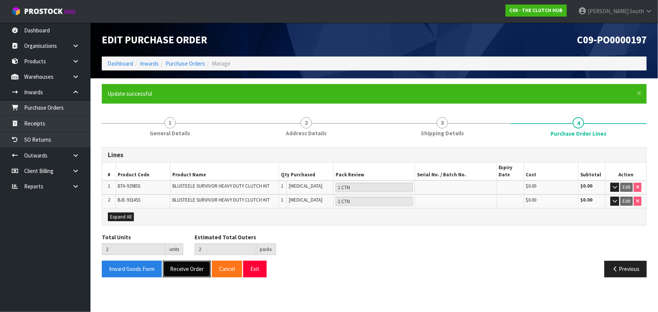
click at [192, 271] on button "Receive Order" at bounding box center [187, 269] width 48 height 16
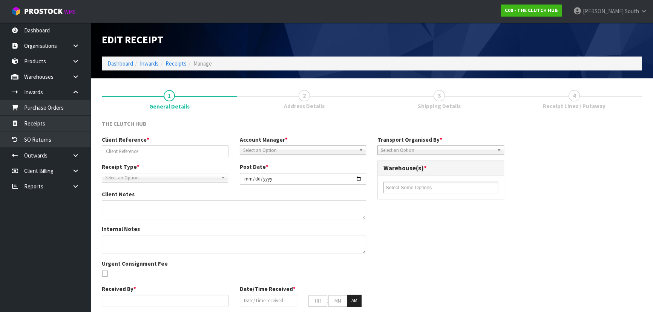
type input "PO NUMBER [DATE]"
type input "[DATE]"
type input "[PERSON_NAME] South"
type input "[DATE]"
type input "11"
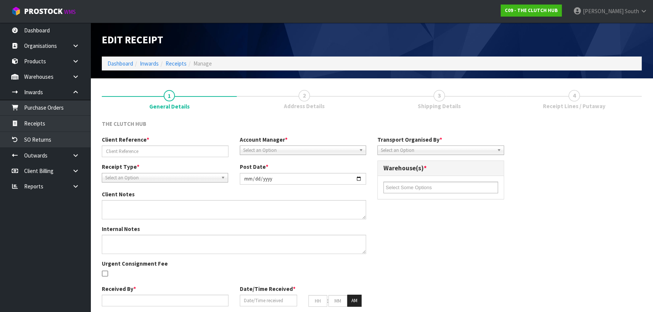
type input "33"
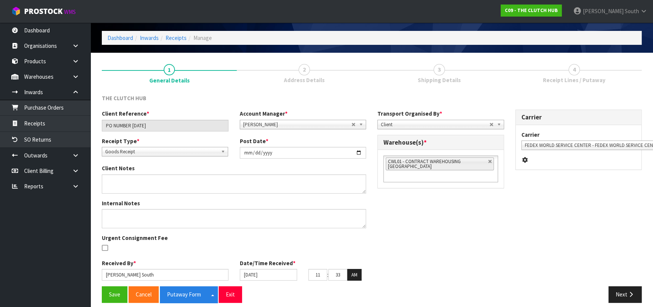
scroll to position [32, 0]
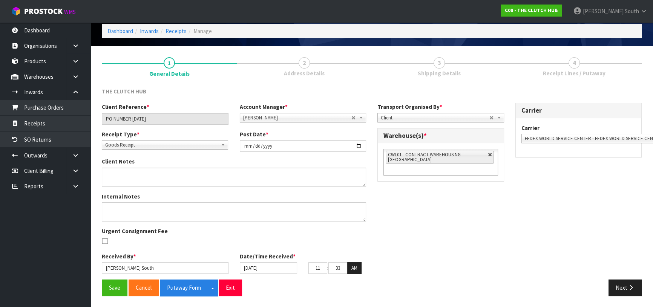
click at [492, 155] on link at bounding box center [490, 155] width 5 height 5
type input "Select Some Options"
click at [458, 160] on ul at bounding box center [441, 155] width 115 height 12
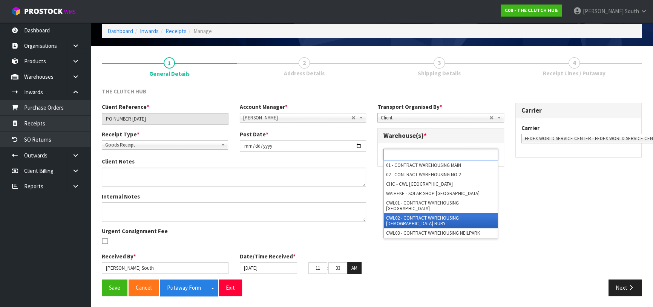
click at [442, 214] on li "CWL02 - CONTRACT WAREHOUSING [DEMOGRAPHIC_DATA] RUBY" at bounding box center [441, 221] width 114 height 15
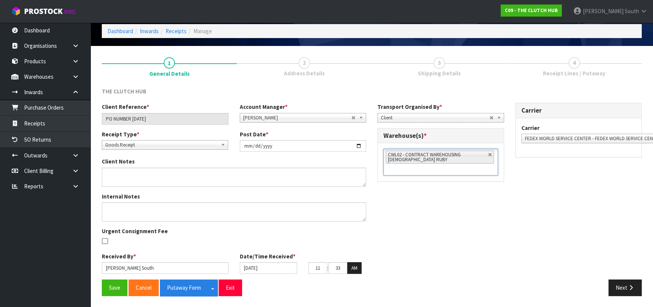
click at [349, 235] on div "Internal Notes Urgent Consignment Fee" at bounding box center [234, 223] width 276 height 60
drag, startPoint x: 315, startPoint y: 270, endPoint x: 338, endPoint y: 267, distance: 23.2
click at [338, 267] on tr "11 : 33 : 23 AM" at bounding box center [335, 269] width 53 height 12
type input "11"
drag, startPoint x: 335, startPoint y: 265, endPoint x: 374, endPoint y: 264, distance: 38.9
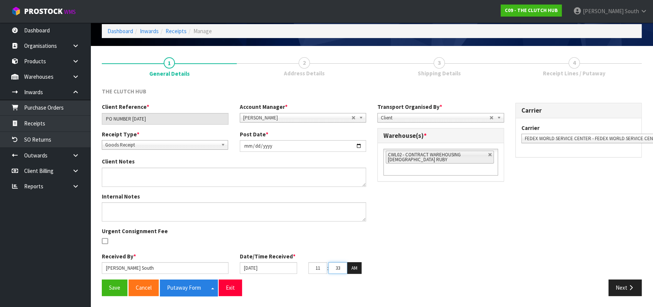
click at [373, 264] on div "Client Reference * PO NUMBER [DATE] Account Manager * [PERSON_NAME] [PERSON_NAM…" at bounding box center [372, 191] width 552 height 177
type input "15"
click at [392, 261] on div "Client Reference * PO NUMBER [DATE] Account Manager * [PERSON_NAME] [PERSON_NAM…" at bounding box center [372, 191] width 552 height 177
click at [246, 272] on input "[DATE]" at bounding box center [269, 269] width 58 height 12
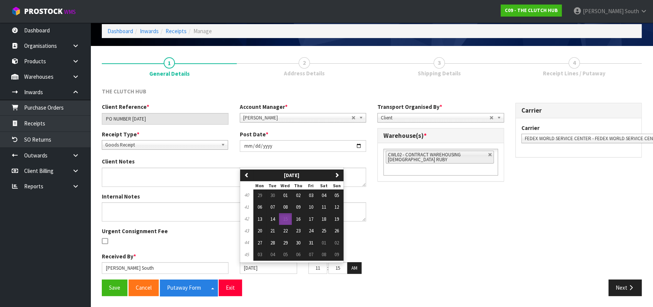
click at [271, 285] on div "Save Cancel Putaway Form Split button! CSV FORMAT Exit" at bounding box center [234, 288] width 276 height 16
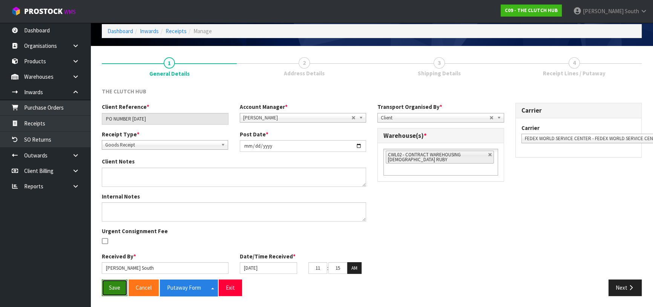
click at [119, 286] on button "Save" at bounding box center [115, 288] width 26 height 16
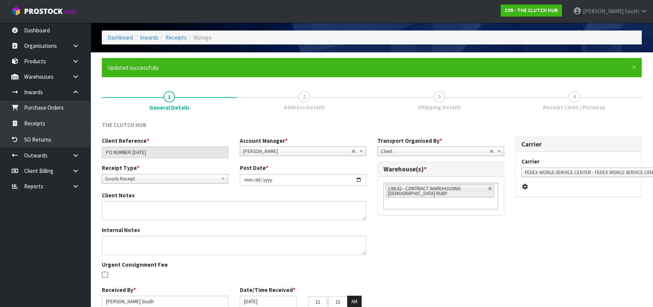
scroll to position [60, 0]
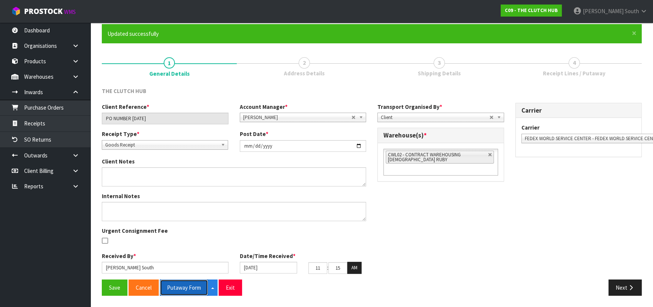
click at [189, 288] on button "Putaway Form" at bounding box center [184, 288] width 48 height 16
click at [545, 200] on div "Client Reference * PO NUMBER [DATE] Account Manager * [PERSON_NAME] [PERSON_NAM…" at bounding box center [372, 191] width 552 height 177
drag, startPoint x: 636, startPoint y: 285, endPoint x: 591, endPoint y: 252, distance: 56.2
click at [636, 285] on button "Next" at bounding box center [625, 288] width 33 height 16
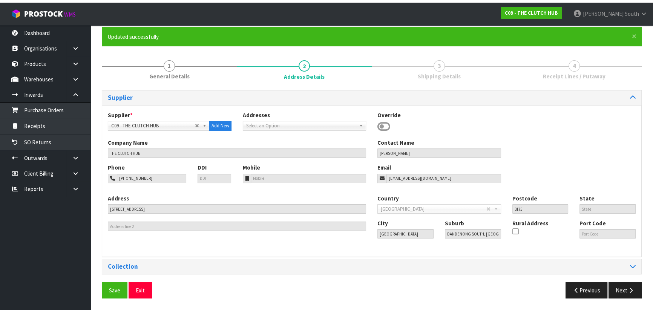
scroll to position [0, 0]
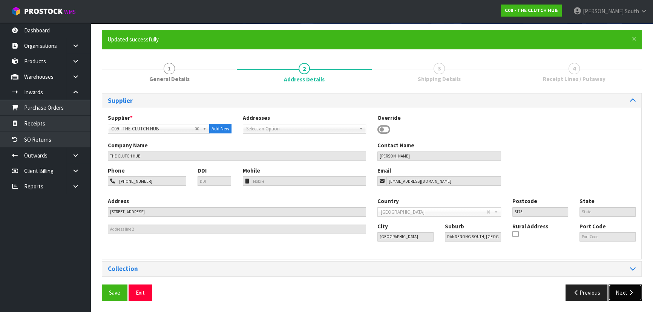
click at [624, 295] on button "Next" at bounding box center [625, 293] width 33 height 16
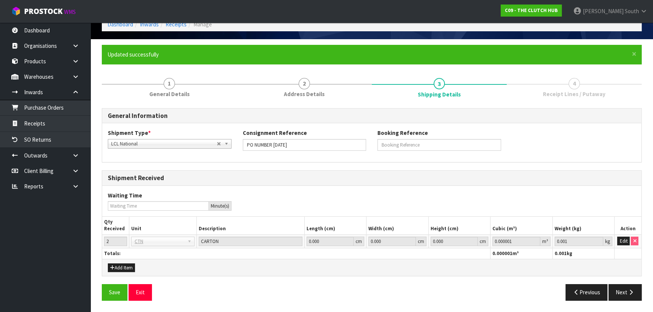
scroll to position [38, 0]
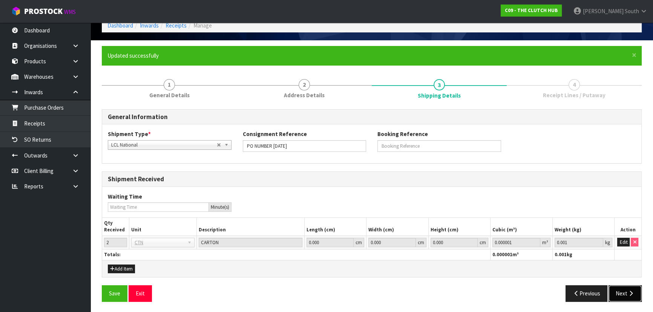
click at [625, 288] on button "Next" at bounding box center [625, 294] width 33 height 16
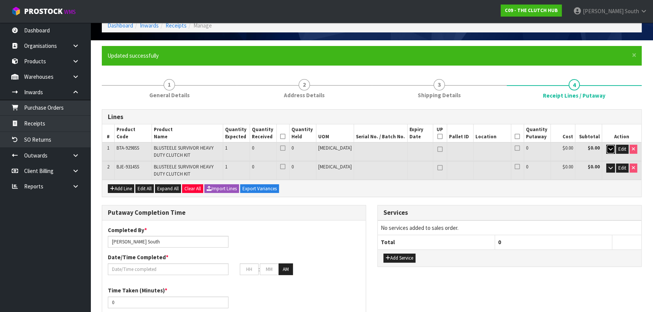
click at [612, 151] on button "button" at bounding box center [611, 149] width 9 height 9
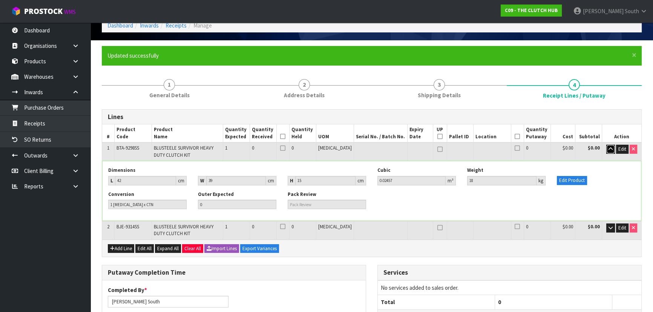
click at [612, 151] on button "button" at bounding box center [611, 149] width 9 height 9
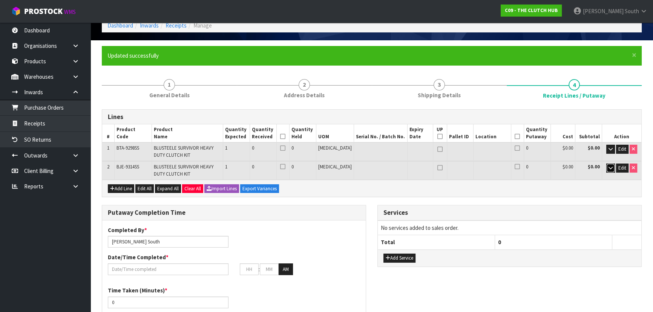
click at [611, 166] on icon "button" at bounding box center [611, 168] width 4 height 5
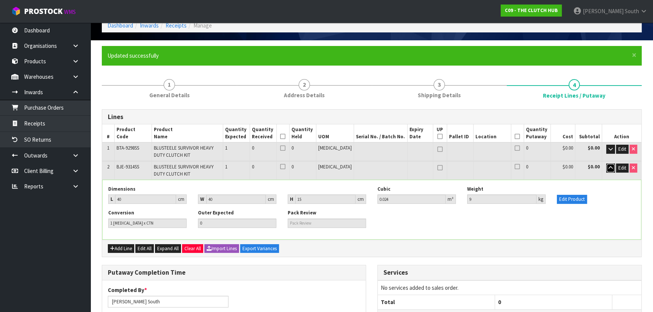
click at [611, 166] on icon "button" at bounding box center [611, 168] width 4 height 5
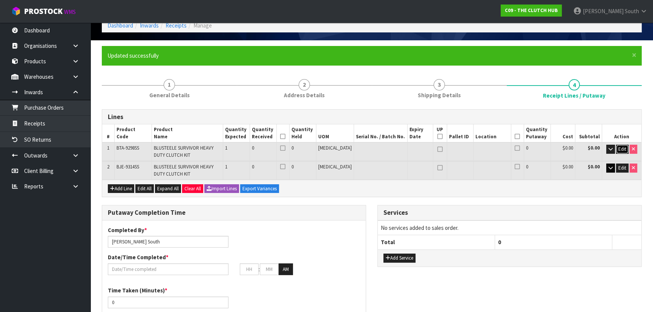
click at [619, 150] on span "Edit" at bounding box center [623, 149] width 8 height 6
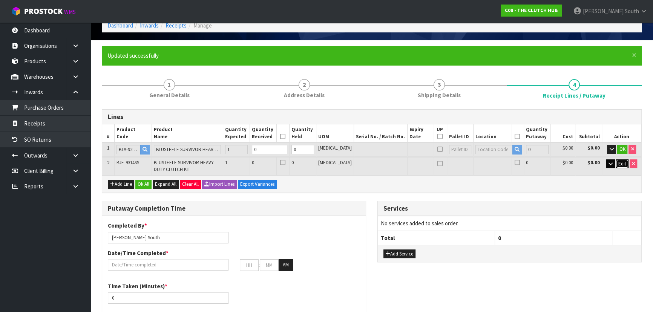
click at [619, 162] on span "Edit" at bounding box center [623, 164] width 8 height 6
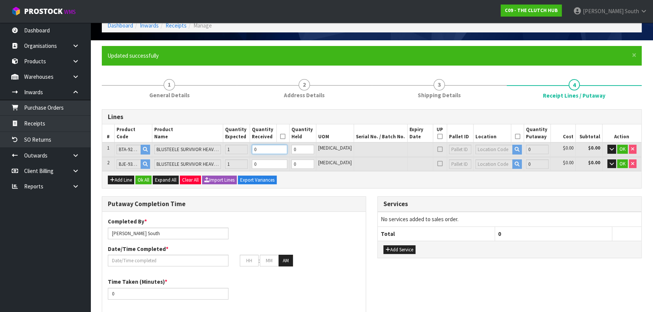
click at [212, 151] on tr "1 BTA-9298SS BLUSTEELE SURVIVOR HEAVY DUTY CLUTCH KIT 1 0 0 [MEDICAL_DATA] 0 $0…" at bounding box center [371, 150] width 539 height 14
type input "1"
type input "0.02457"
type input "18"
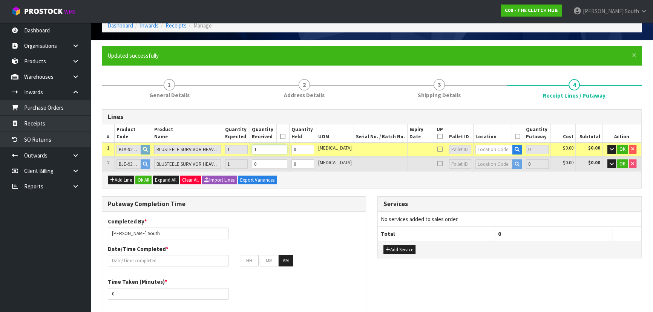
type input "1"
click at [242, 166] on tr "2 BJE-9314SS BLUSTEELE SURVIVOR HEAVY DUTY CLUTCH KIT 1 0 0 [MEDICAL_DATA] 0 $0…" at bounding box center [371, 164] width 539 height 14
type input "2"
type input "0.04857"
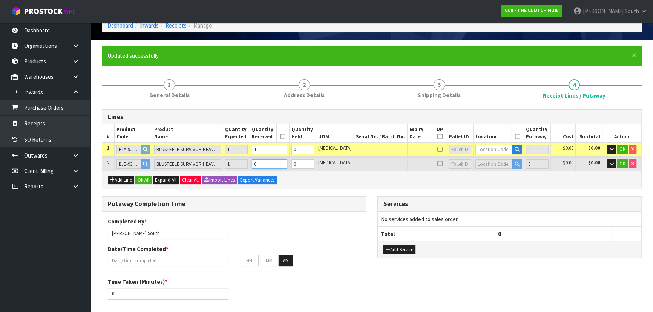
type input "27"
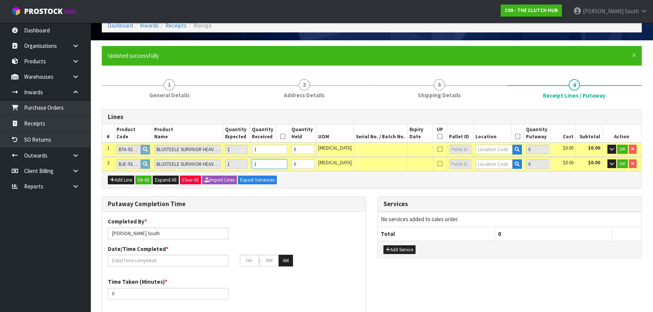
type input "1"
click at [494, 151] on input "text" at bounding box center [494, 149] width 37 height 9
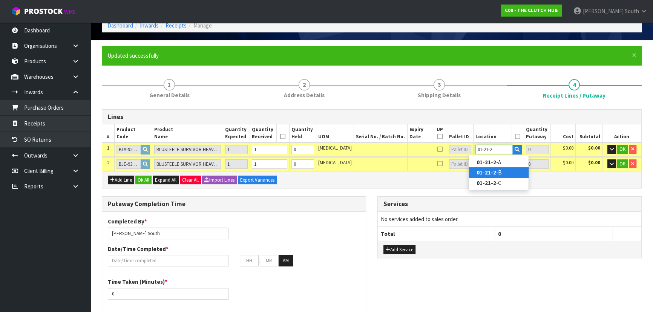
type input "01-21-2"
click at [498, 169] on link "01-21-2 -B" at bounding box center [499, 172] width 60 height 10
type input "1"
type input "01-21-2-B"
type input "1"
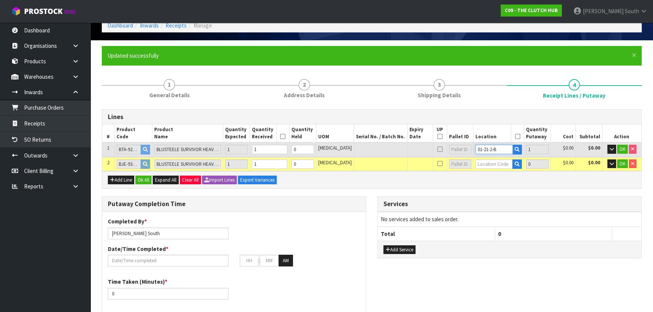
click at [451, 151] on tr "1 BTA-9298SS BLUSTEELE SURVIVOR HEAVY DUTY CLUTCH KIT 1 1 0 [MEDICAL_DATA] 01-2…" at bounding box center [371, 150] width 539 height 14
click at [501, 164] on input "text" at bounding box center [494, 164] width 37 height 9
paste input "01-21-2-B"
type input "01-21-2-B"
type input "2"
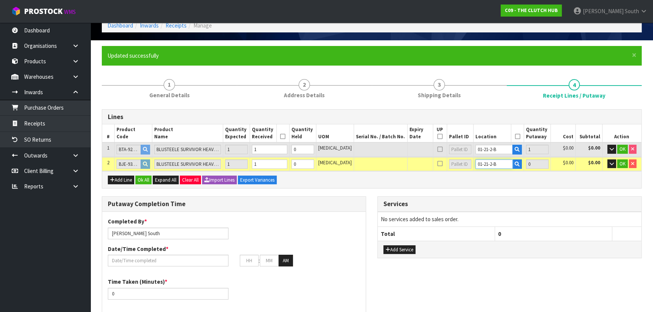
type input "1"
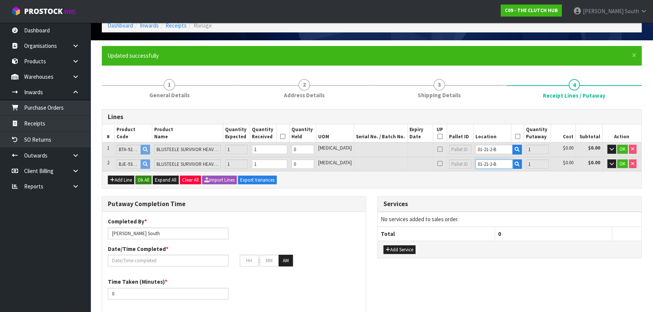
type input "01-21-2-B"
click at [150, 176] on button "Ok All" at bounding box center [143, 180] width 16 height 9
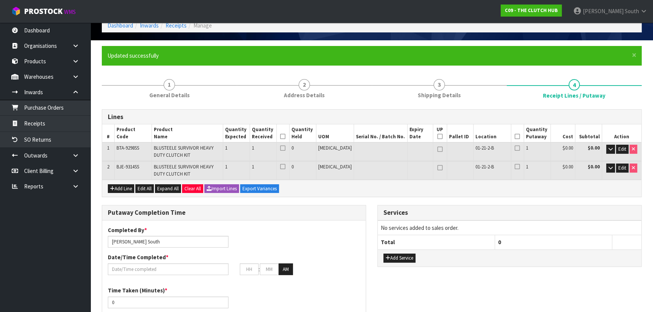
click at [286, 137] on icon at bounding box center [282, 137] width 5 height 0
click at [515, 137] on icon at bounding box center [517, 137] width 5 height 0
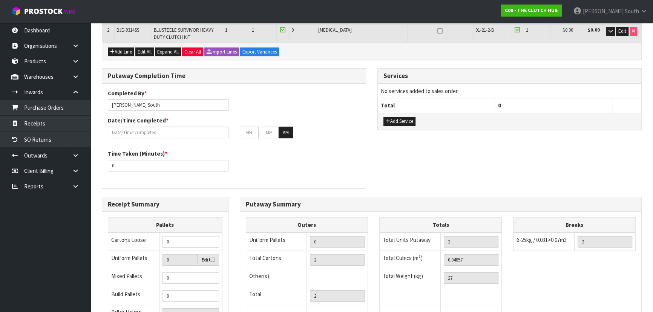
scroll to position [175, 0]
drag, startPoint x: 131, startPoint y: 167, endPoint x: 49, endPoint y: 158, distance: 82.7
type input "15"
click at [183, 131] on input "text" at bounding box center [168, 132] width 121 height 12
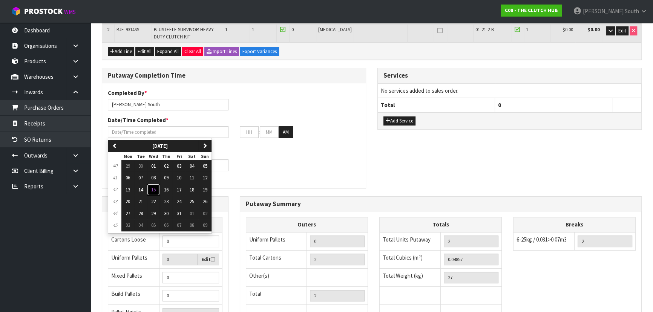
click at [157, 186] on button "15" at bounding box center [153, 190] width 13 height 12
type input "[DATE]"
type input "12"
type input "00"
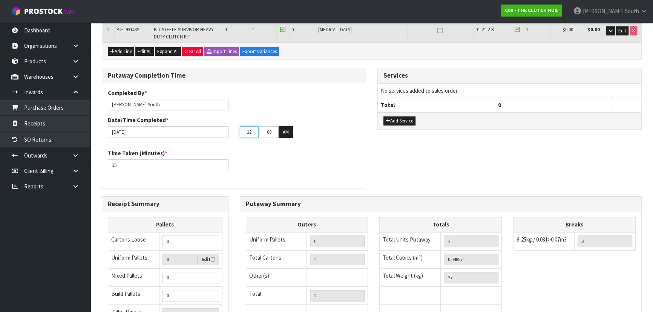
drag, startPoint x: 252, startPoint y: 130, endPoint x: 235, endPoint y: 133, distance: 16.5
click at [235, 133] on div "12 : 00 : 00 AM" at bounding box center [300, 132] width 132 height 12
type input "11"
drag, startPoint x: 264, startPoint y: 129, endPoint x: 406, endPoint y: 115, distance: 142.9
click at [414, 129] on div "Putaway Completion Time Completed By * [PERSON_NAME] Date/Time Completed * [DAT…" at bounding box center [372, 132] width 552 height 128
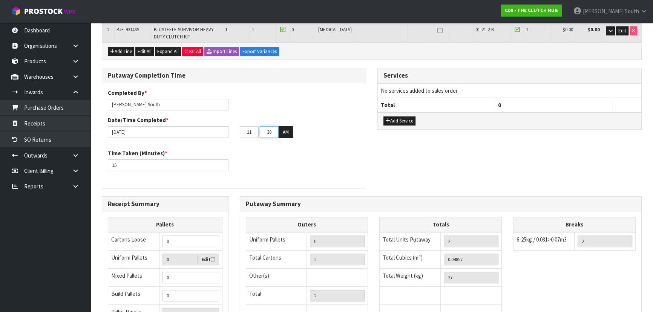
type input "30"
click at [360, 151] on div "Time Taken (Minutes) * 15" at bounding box center [234, 162] width 264 height 27
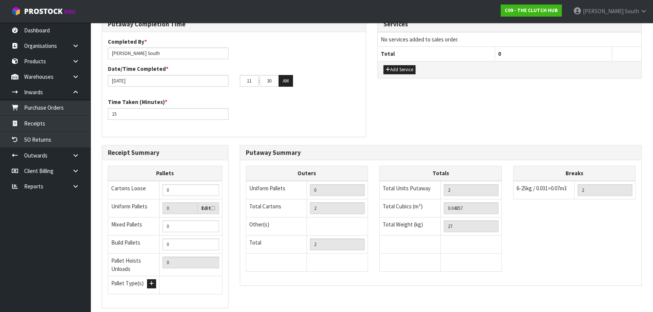
scroll to position [275, 0]
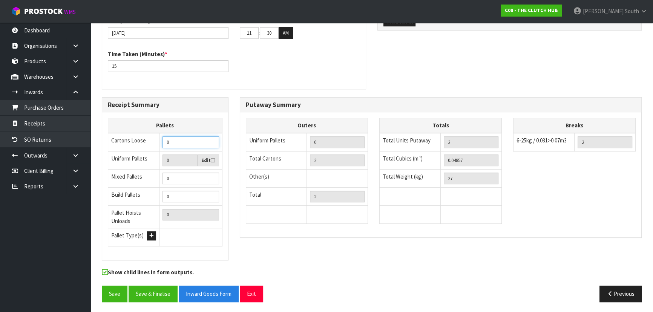
drag, startPoint x: 180, startPoint y: 144, endPoint x: 154, endPoint y: 141, distance: 25.9
click at [155, 141] on tr "Cartons Loose 0" at bounding box center [165, 142] width 114 height 18
type input "2"
click at [392, 109] on div "Putaway Summary" at bounding box center [441, 105] width 402 height 15
drag, startPoint x: 474, startPoint y: 162, endPoint x: 424, endPoint y: 162, distance: 49.8
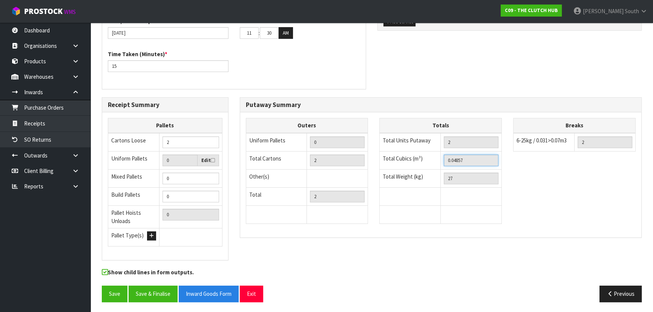
click at [424, 161] on tr "Total Cubics (m³) 0.04857" at bounding box center [441, 160] width 122 height 18
click at [622, 283] on div "Show child lines in form outputs." at bounding box center [372, 277] width 552 height 17
click at [619, 286] on button "Previous" at bounding box center [621, 294] width 42 height 16
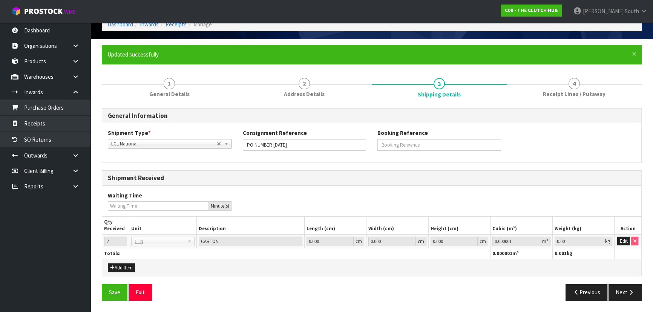
scroll to position [38, 0]
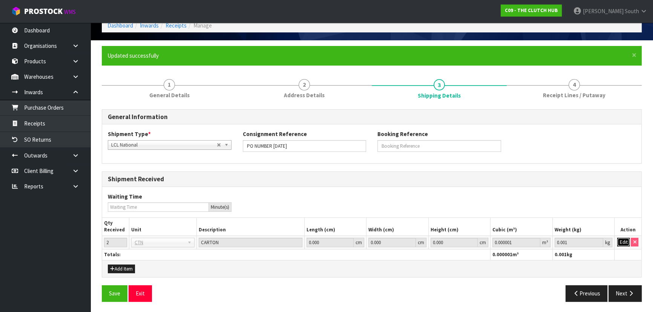
click at [620, 241] on button "Edit" at bounding box center [624, 242] width 12 height 9
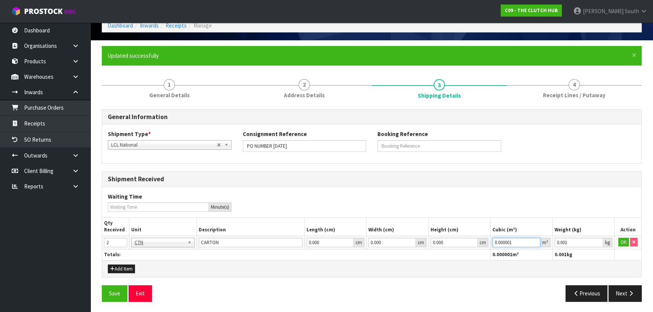
drag, startPoint x: 524, startPoint y: 242, endPoint x: 452, endPoint y: 246, distance: 71.8
click at [452, 246] on tr "2 BAG BAR BSK BIN BTL BOX BDL CAB CGE CTN CSE COI CRA CRT CBE CYL DRM JAR MTR P…" at bounding box center [371, 243] width 539 height 14
paste input "4857"
type input "0.04857"
drag, startPoint x: 539, startPoint y: 241, endPoint x: 485, endPoint y: 243, distance: 54.4
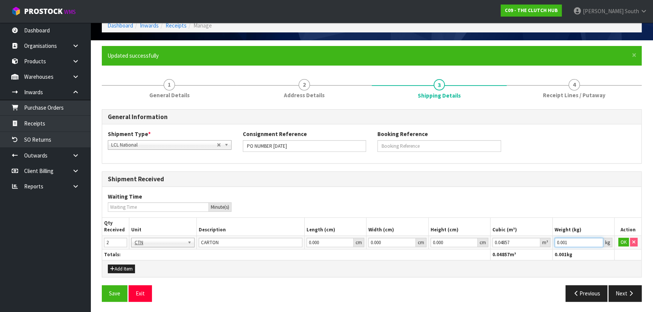
click at [486, 244] on tr "2 BAG BAR BSK BIN BTL BOX BDL CAB CGE CTN CSE COI CRA CRT CBE CYL DRM JAR MTR P…" at bounding box center [371, 243] width 539 height 14
type input "27"
click at [621, 243] on button "OK" at bounding box center [624, 242] width 11 height 9
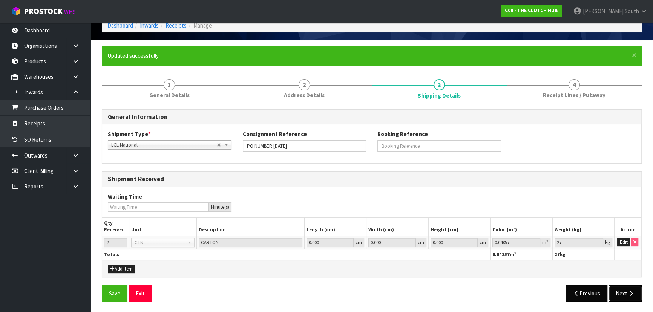
click at [628, 296] on button "Next" at bounding box center [625, 294] width 33 height 16
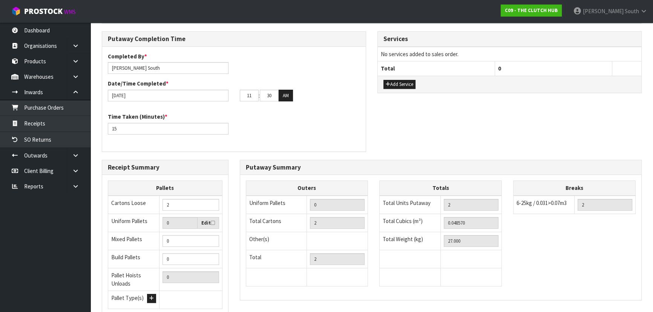
scroll to position [275, 0]
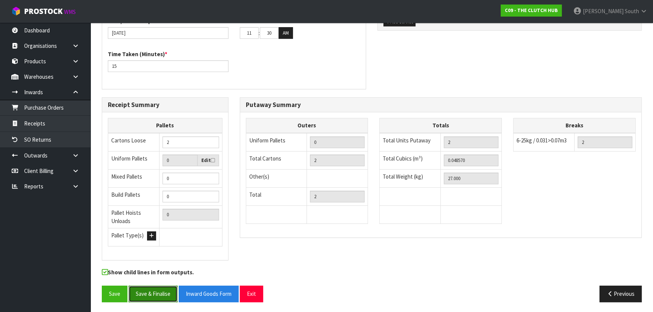
click at [160, 295] on button "Save & Finalise" at bounding box center [153, 294] width 49 height 16
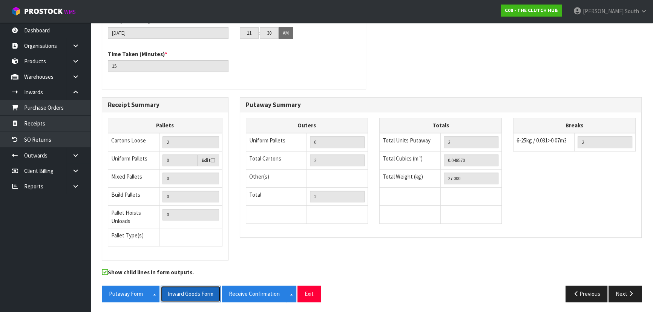
click at [179, 291] on button "Inward Goods Form" at bounding box center [191, 294] width 60 height 16
click at [311, 292] on button "Exit" at bounding box center [309, 294] width 23 height 16
